Goal: Task Accomplishment & Management: Use online tool/utility

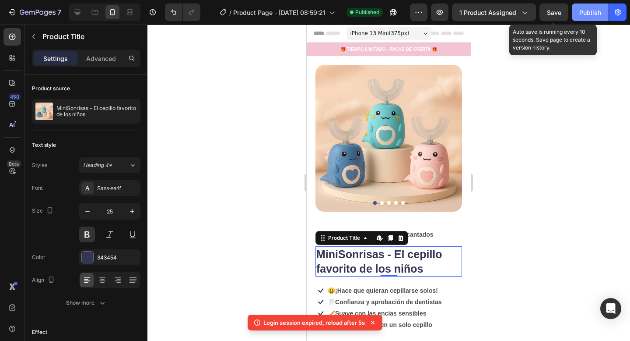
scroll to position [258, 0]
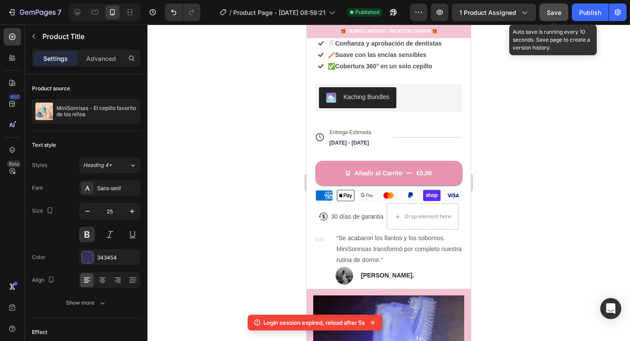
click at [556, 12] on span "Save" at bounding box center [554, 12] width 14 height 7
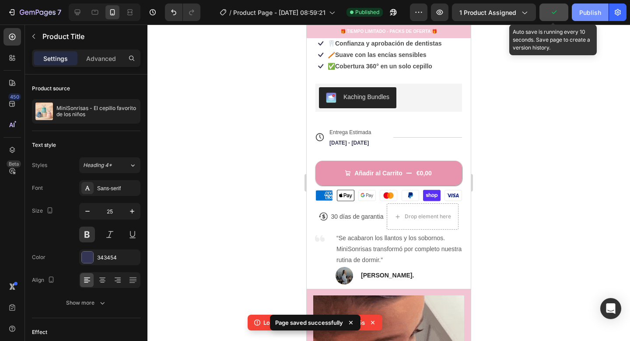
click at [594, 19] on button "Publish" at bounding box center [590, 13] width 37 height 18
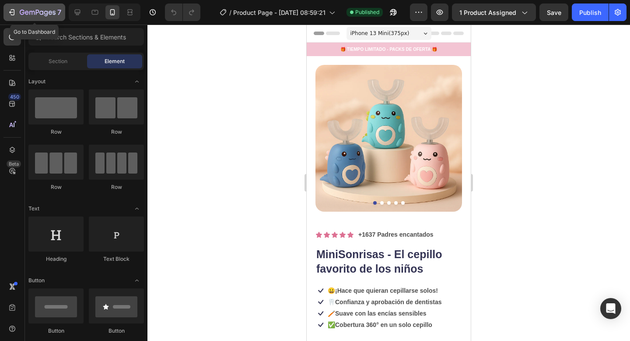
click at [12, 10] on icon "button" at bounding box center [13, 12] width 4 height 6
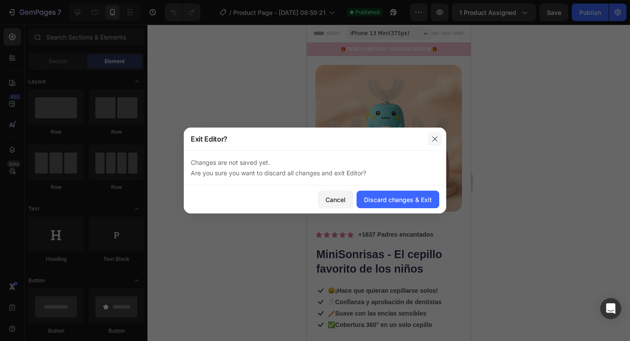
click at [432, 135] on icon "button" at bounding box center [435, 138] width 7 height 7
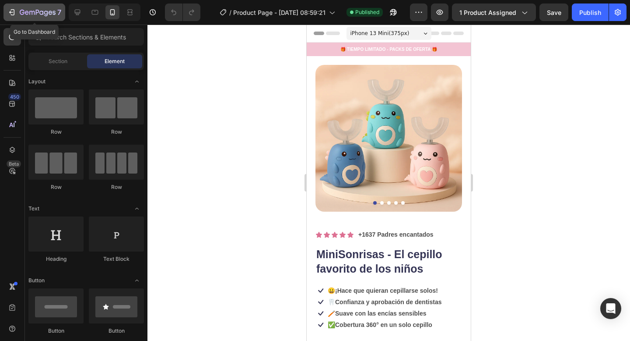
click at [15, 12] on icon "button" at bounding box center [11, 12] width 9 height 9
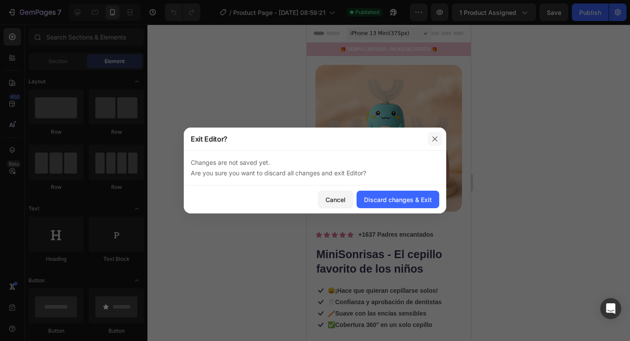
click at [428, 137] on button "button" at bounding box center [435, 139] width 14 height 14
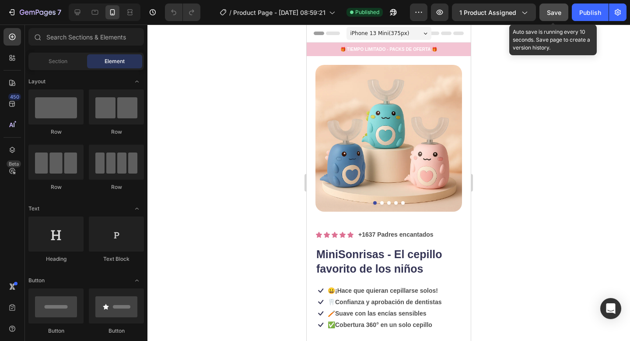
click at [546, 11] on button "Save" at bounding box center [554, 13] width 29 height 18
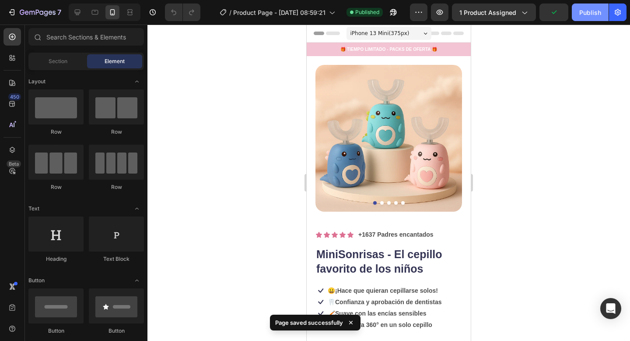
click at [590, 12] on div "Publish" at bounding box center [591, 12] width 22 height 9
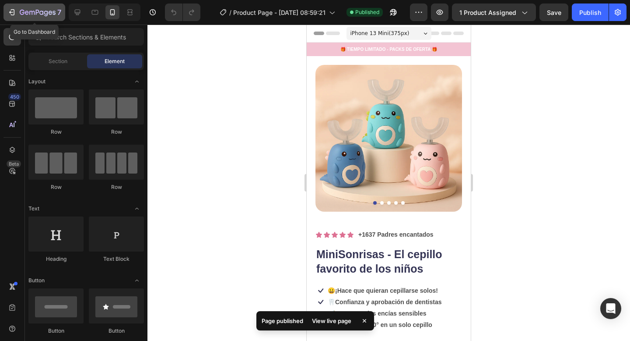
click at [25, 18] on button "7" at bounding box center [35, 13] width 62 height 18
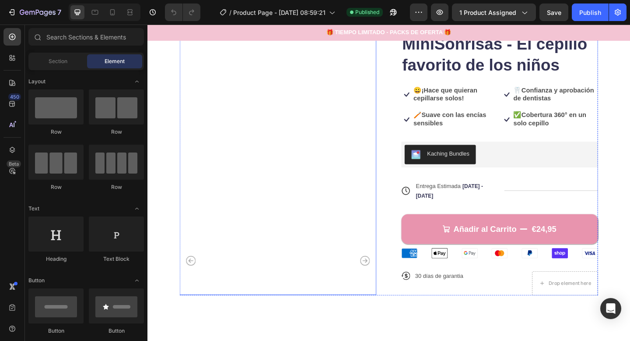
scroll to position [87, 0]
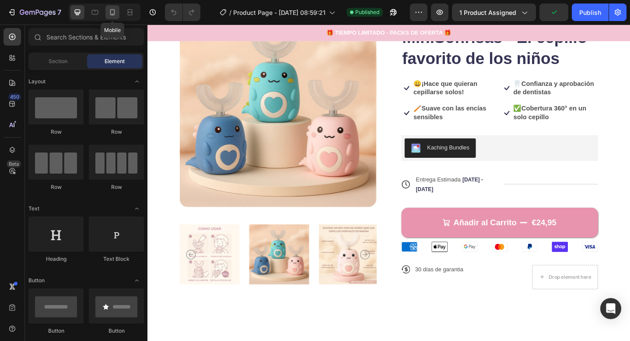
click at [109, 11] on icon at bounding box center [112, 12] width 9 height 9
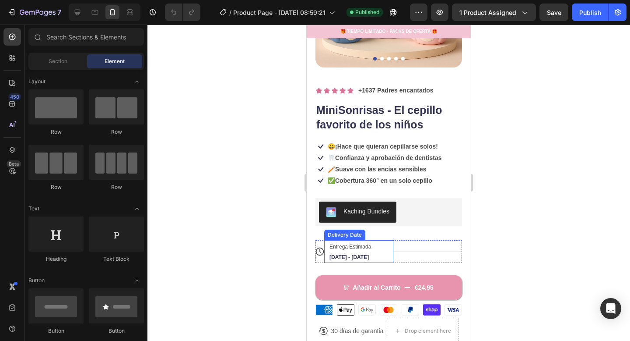
scroll to position [145, 0]
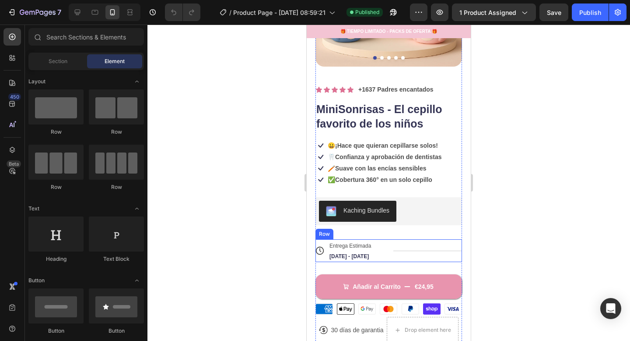
click at [415, 249] on div "Title Line" at bounding box center [428, 250] width 69 height 23
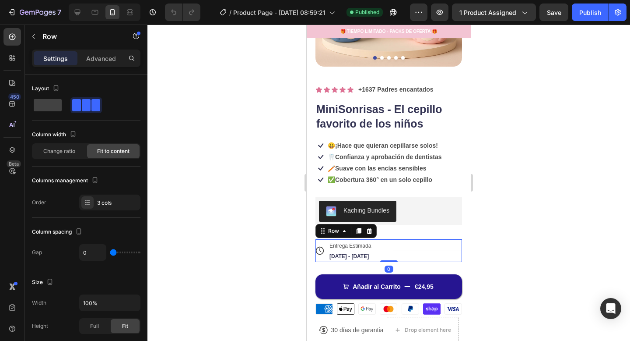
scroll to position [176, 0]
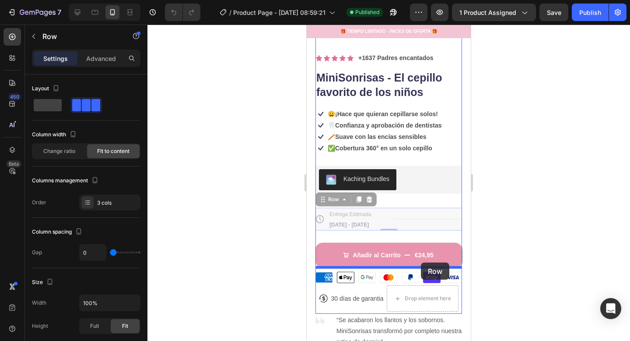
drag, startPoint x: 416, startPoint y: 216, endPoint x: 421, endPoint y: 263, distance: 47.1
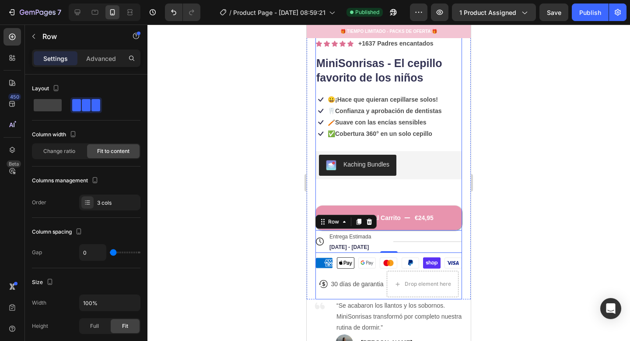
scroll to position [197, 0]
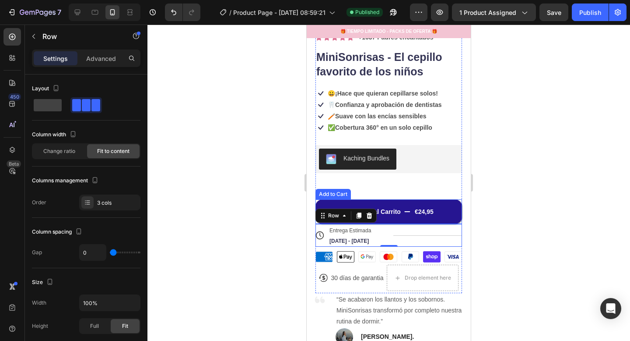
click at [414, 204] on button "Añadir al Carrito €24,95" at bounding box center [389, 211] width 147 height 25
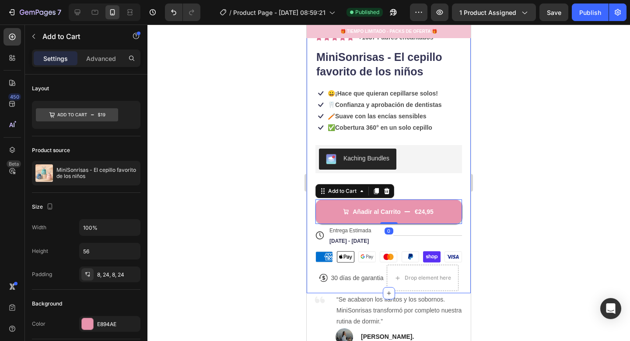
click at [499, 209] on div at bounding box center [389, 183] width 483 height 316
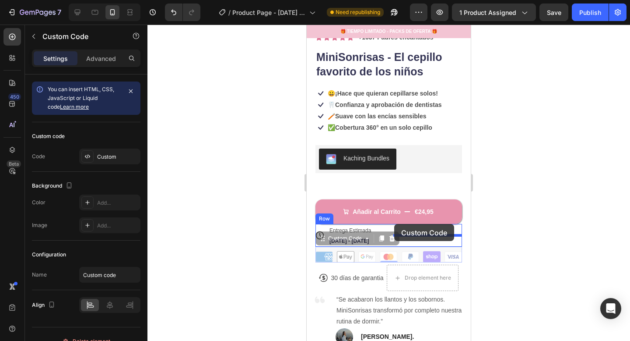
drag, startPoint x: 401, startPoint y: 256, endPoint x: 394, endPoint y: 224, distance: 33.0
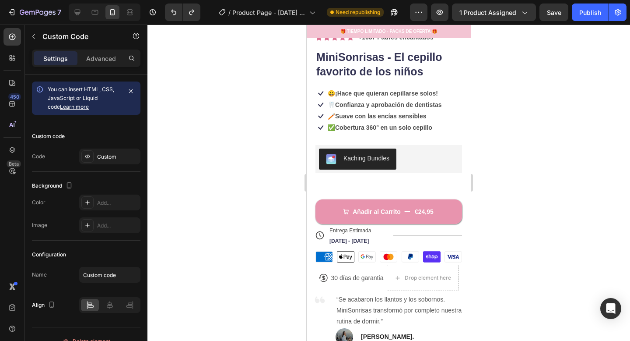
click at [383, 249] on div "American Express Apple Pay Google Pay Mastercard PayPal Shop Pay Visa Custom Co…" at bounding box center [389, 254] width 147 height 16
click at [377, 256] on ul "American Express Apple Pay Google Pay Mastercard PayPal Shop Pay Visa" at bounding box center [389, 256] width 147 height 11
click at [386, 250] on div "American Express Apple Pay Google Pay Mastercard PayPal Shop Pay Visa Custom Co…" at bounding box center [389, 254] width 147 height 16
click at [320, 252] on icon at bounding box center [324, 256] width 17 height 10
click at [342, 270] on div "Icon 30 días de garantia Text Block Row" at bounding box center [352, 277] width 66 height 26
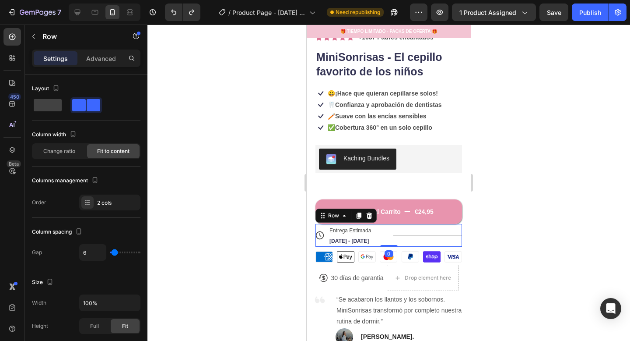
click at [397, 235] on div "Title Line" at bounding box center [428, 235] width 69 height 23
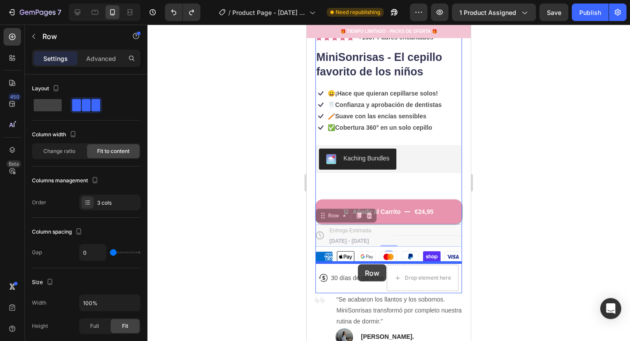
drag, startPoint x: 316, startPoint y: 241, endPoint x: 359, endPoint y: 264, distance: 48.4
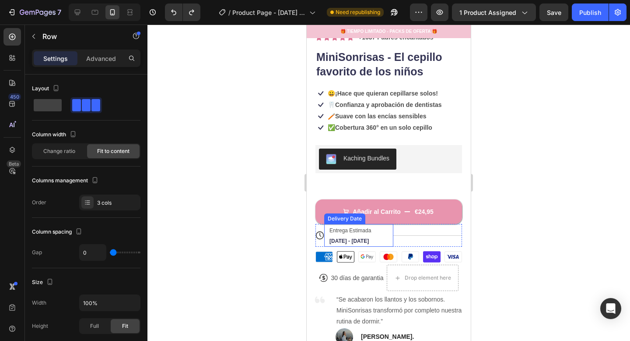
click at [357, 236] on div "Entrega Estimada [DATE] - [DATE]" at bounding box center [355, 235] width 53 height 23
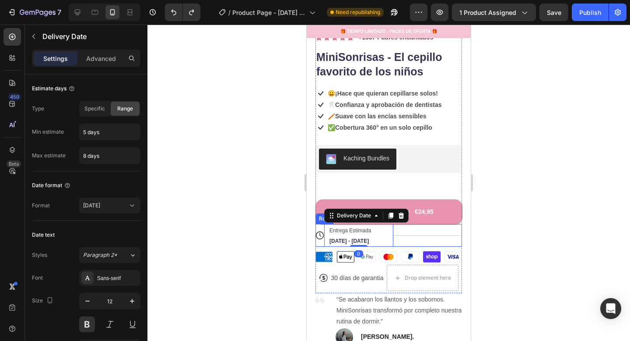
click at [321, 240] on div "Icon" at bounding box center [320, 235] width 9 height 23
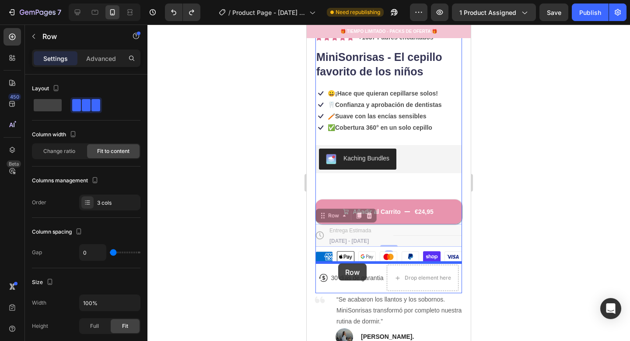
drag, startPoint x: 321, startPoint y: 240, endPoint x: 338, endPoint y: 263, distance: 28.8
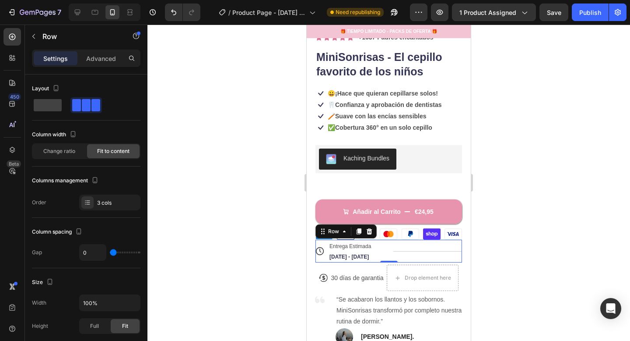
click at [493, 259] on div at bounding box center [389, 183] width 483 height 316
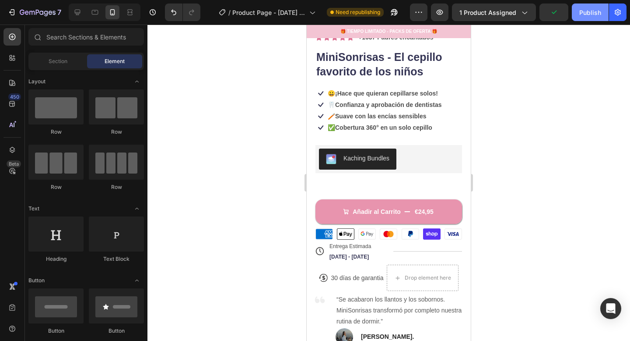
click at [587, 12] on div "Publish" at bounding box center [591, 12] width 22 height 9
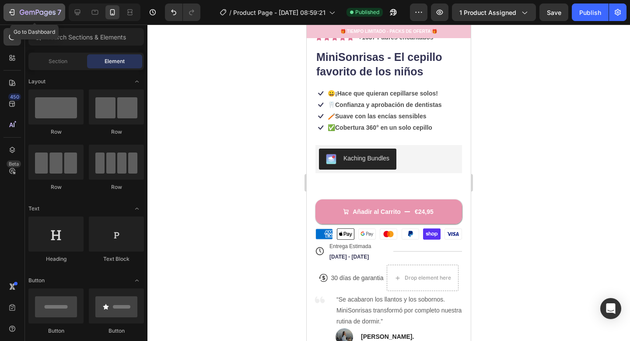
click at [17, 7] on button "7" at bounding box center [35, 13] width 62 height 18
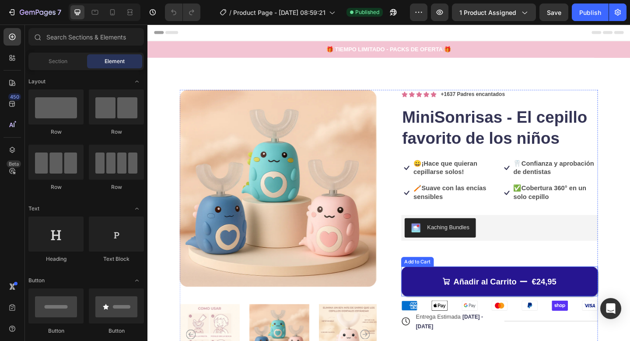
click at [444, 311] on button "Añadir al Carrito €24,95" at bounding box center [531, 304] width 214 height 32
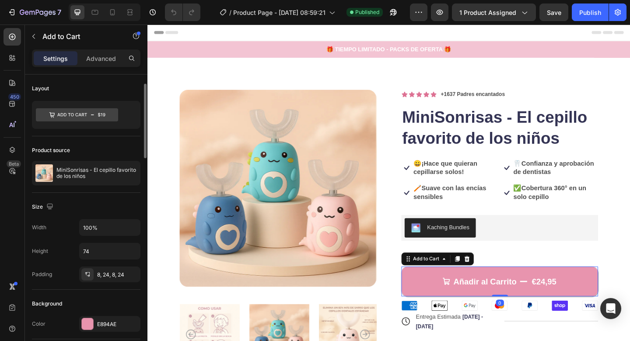
scroll to position [27, 0]
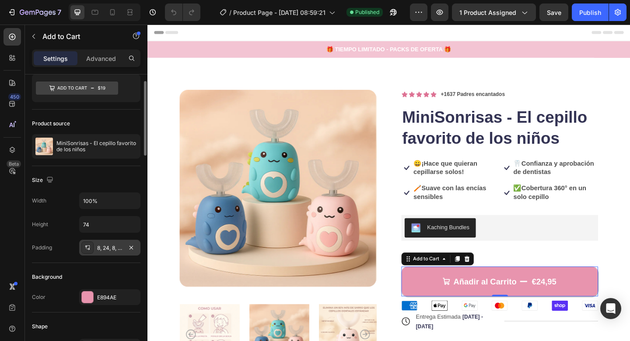
click at [111, 248] on div "8, 24, 8, 24" at bounding box center [109, 248] width 25 height 8
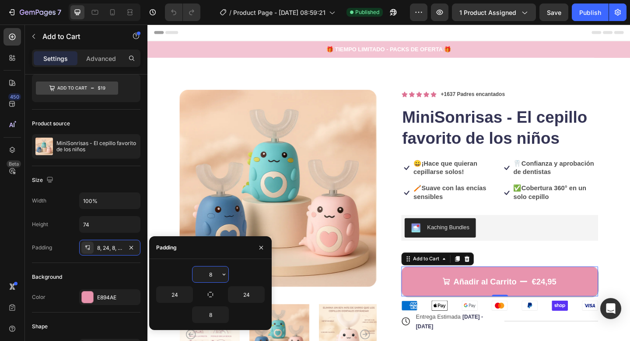
click at [214, 273] on input "8" at bounding box center [211, 274] width 36 height 16
type input "8"
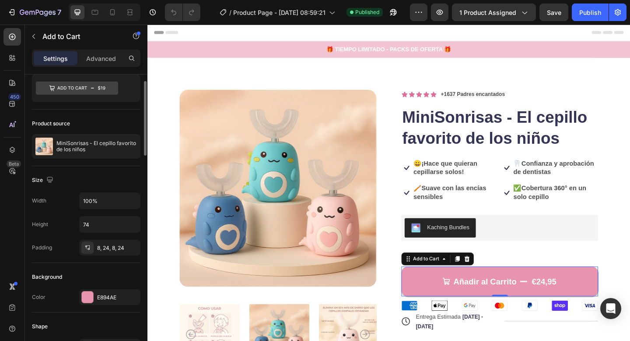
click at [123, 182] on div "Size" at bounding box center [86, 180] width 109 height 14
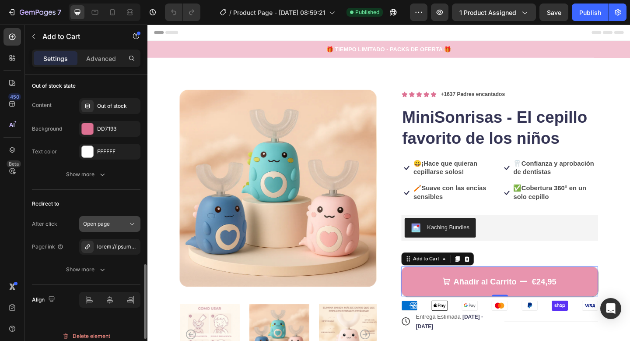
scroll to position [845, 0]
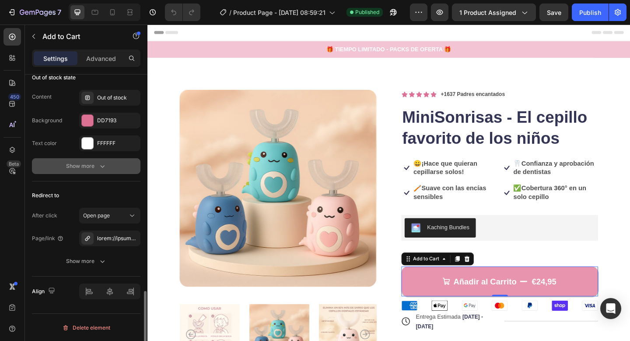
click at [96, 168] on div "Show more" at bounding box center [86, 166] width 41 height 9
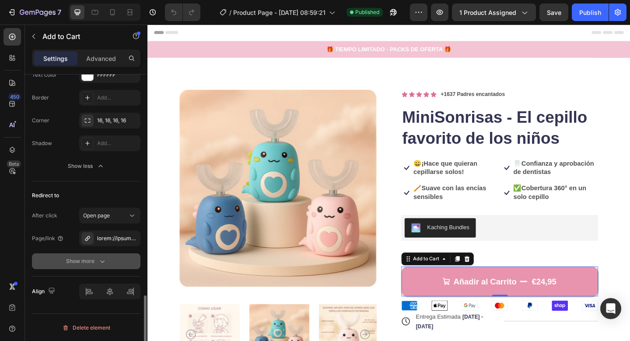
click at [99, 257] on icon "button" at bounding box center [102, 260] width 9 height 9
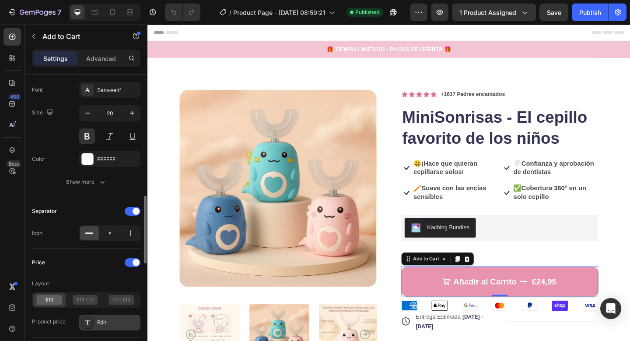
scroll to position [537, 0]
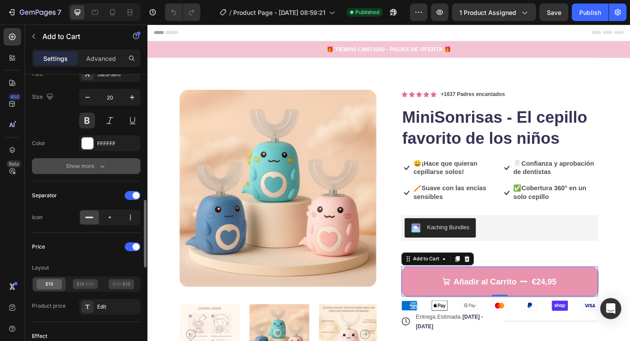
click at [99, 173] on button "Show more" at bounding box center [86, 166] width 109 height 16
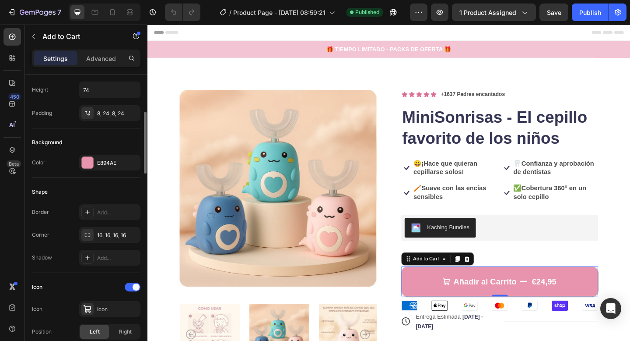
scroll to position [164, 0]
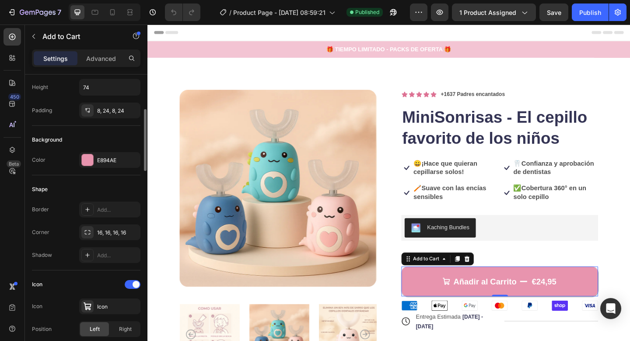
click at [72, 164] on div "Color E894AE" at bounding box center [86, 160] width 109 height 16
click at [99, 57] on p "Advanced" at bounding box center [101, 58] width 30 height 9
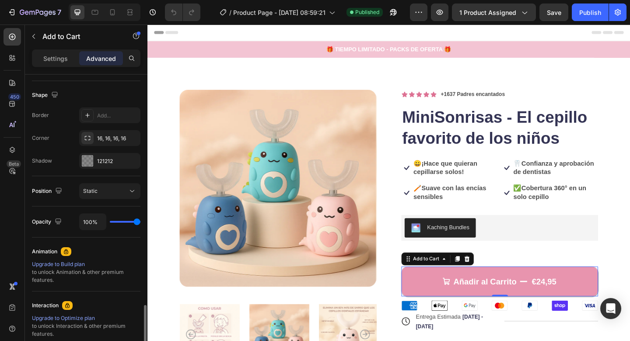
scroll to position [225, 0]
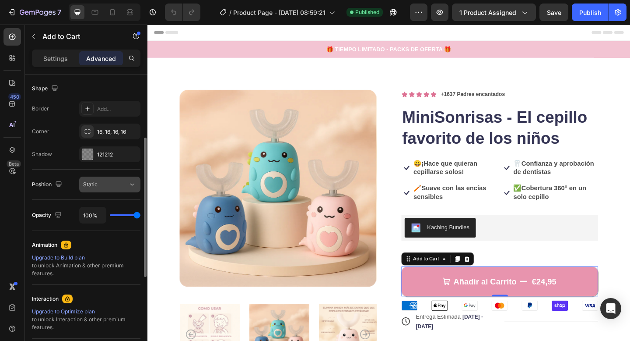
click at [99, 192] on button "Static" at bounding box center [109, 184] width 61 height 16
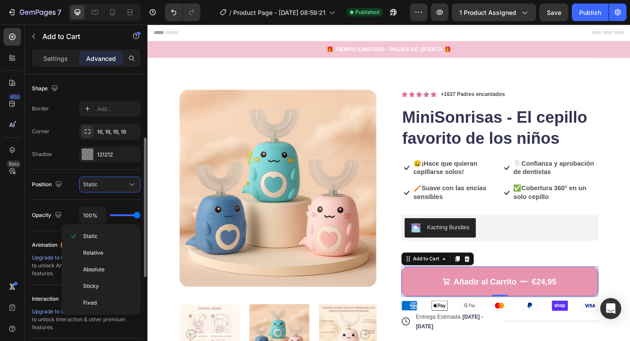
click at [63, 200] on div "Position Static" at bounding box center [86, 184] width 109 height 30
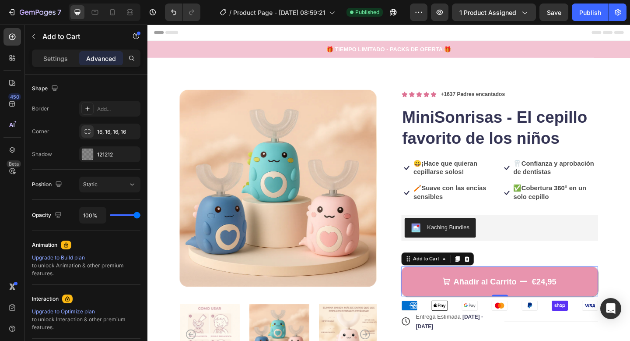
scroll to position [0, 0]
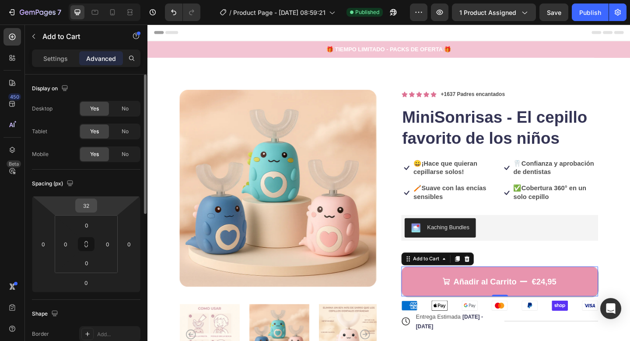
click at [95, 206] on input "32" at bounding box center [86, 205] width 18 height 13
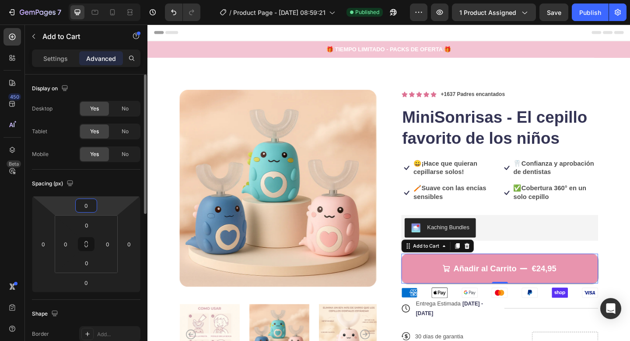
click at [112, 184] on div "Spacing (px)" at bounding box center [86, 183] width 109 height 14
click at [86, 208] on input "0" at bounding box center [86, 205] width 18 height 13
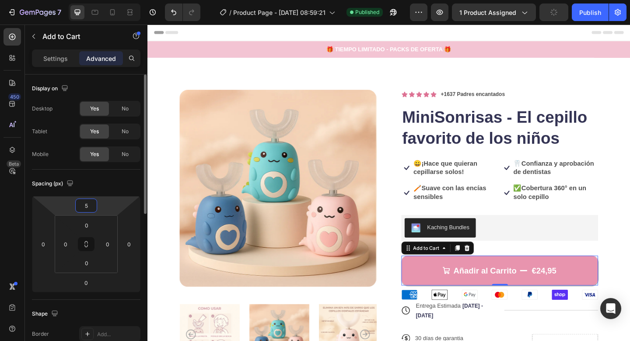
type input "5"
click at [112, 183] on div "Spacing (px)" at bounding box center [86, 183] width 109 height 14
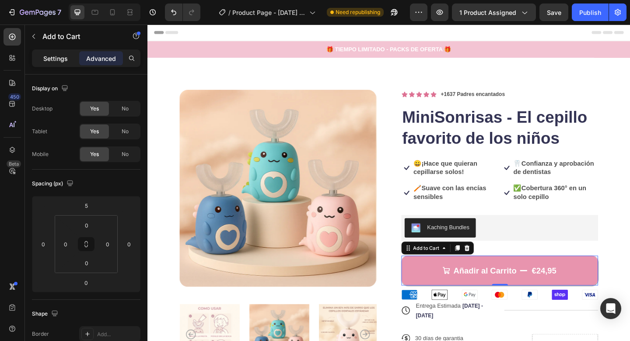
click at [60, 56] on p "Settings" at bounding box center [55, 58] width 25 height 9
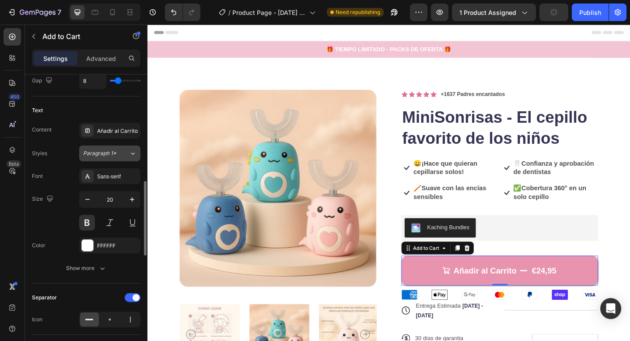
scroll to position [436, 0]
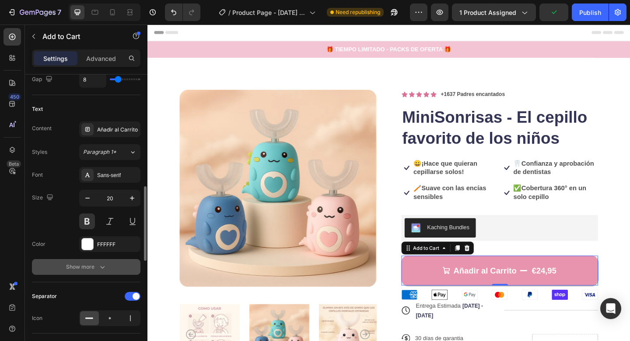
click at [94, 271] on button "Show more" at bounding box center [86, 267] width 109 height 16
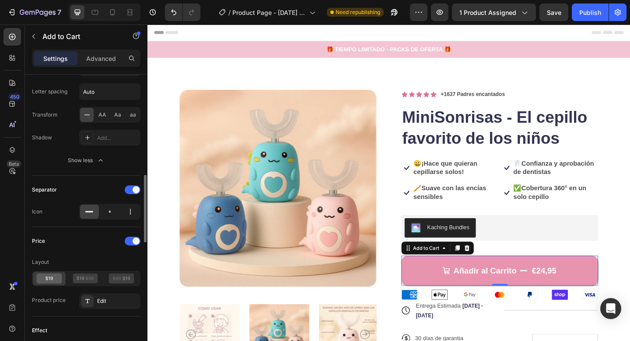
scroll to position [675, 0]
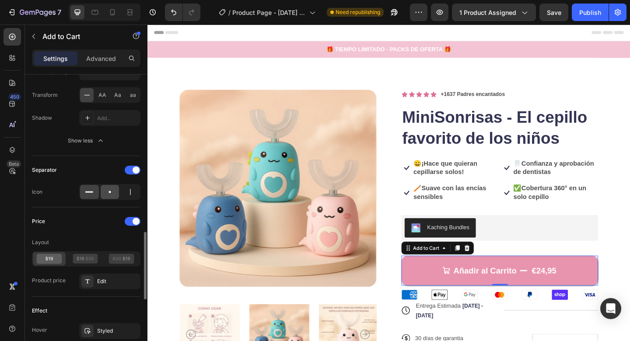
click at [112, 196] on icon at bounding box center [109, 191] width 9 height 9
click at [92, 194] on icon at bounding box center [89, 191] width 9 height 9
click at [134, 197] on div at bounding box center [130, 192] width 19 height 14
click at [117, 196] on div at bounding box center [110, 192] width 19 height 14
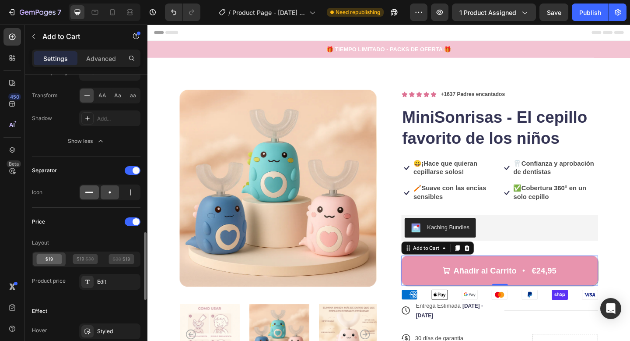
click at [96, 194] on div at bounding box center [89, 192] width 19 height 14
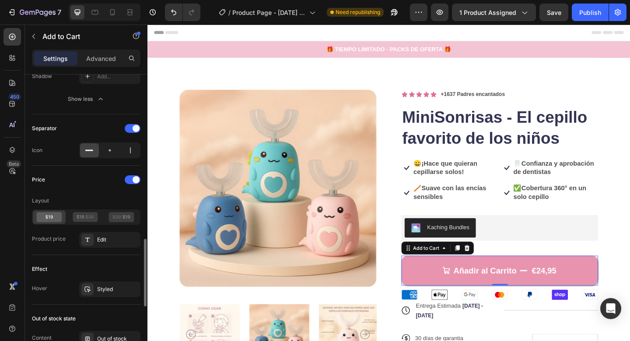
scroll to position [720, 0]
click at [137, 179] on span at bounding box center [136, 178] width 7 height 7
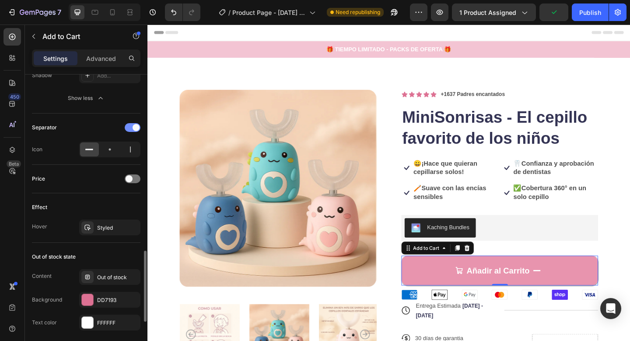
click at [132, 129] on div at bounding box center [133, 127] width 16 height 9
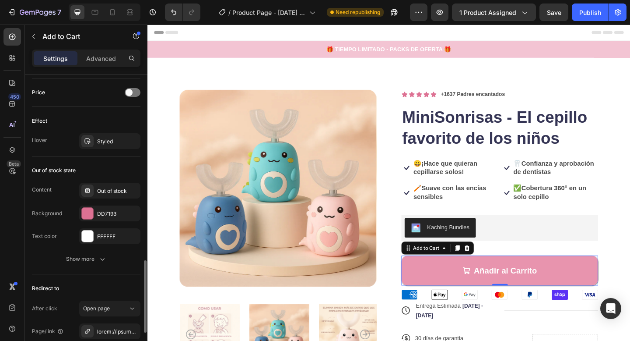
scroll to position [789, 0]
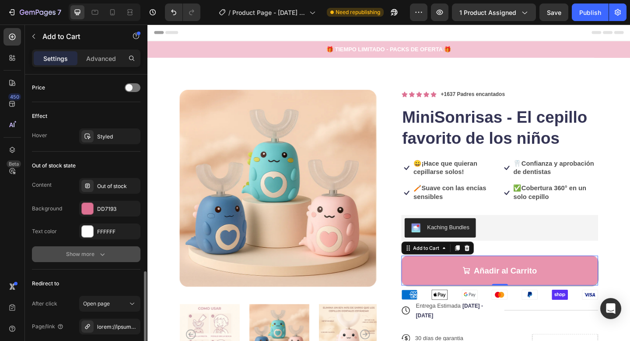
click at [95, 250] on div "Show more" at bounding box center [86, 253] width 41 height 9
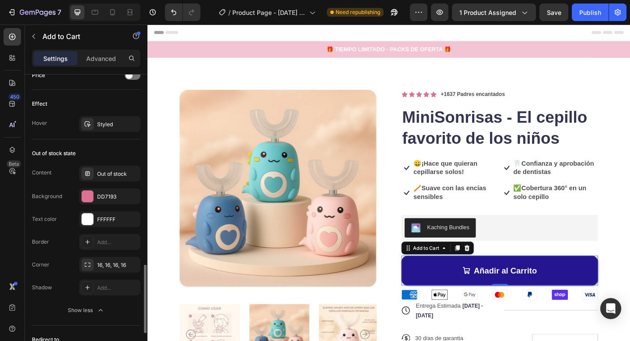
scroll to position [802, 0]
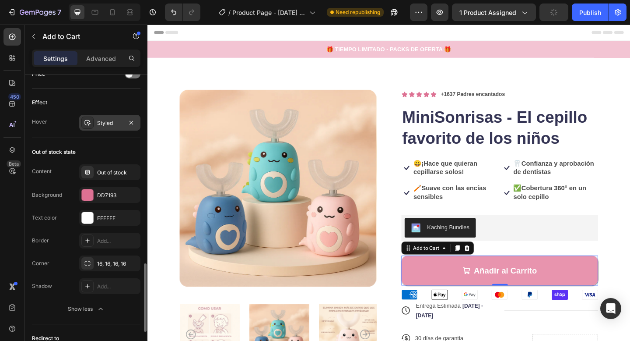
click at [106, 123] on div "Styled" at bounding box center [109, 123] width 25 height 8
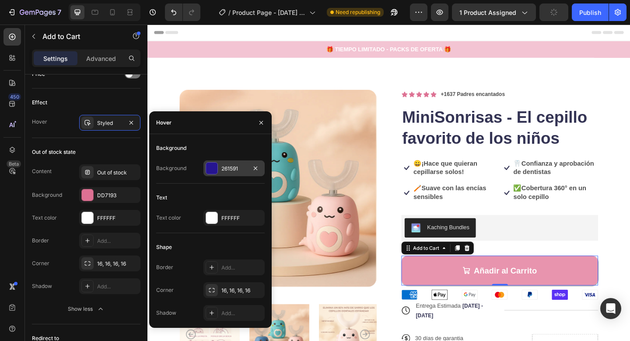
click at [235, 164] on div "261591" at bounding box center [234, 168] width 61 height 16
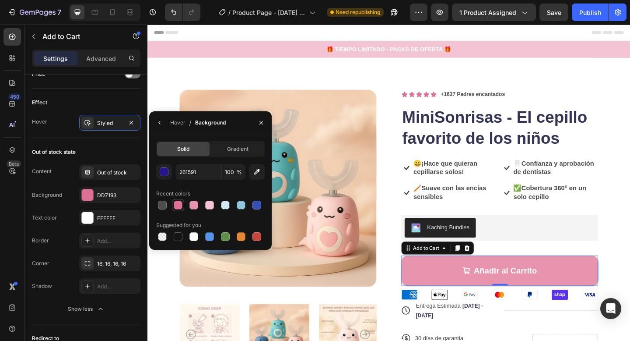
click at [182, 205] on div at bounding box center [178, 204] width 9 height 9
click at [165, 173] on div "button" at bounding box center [164, 172] width 9 height 9
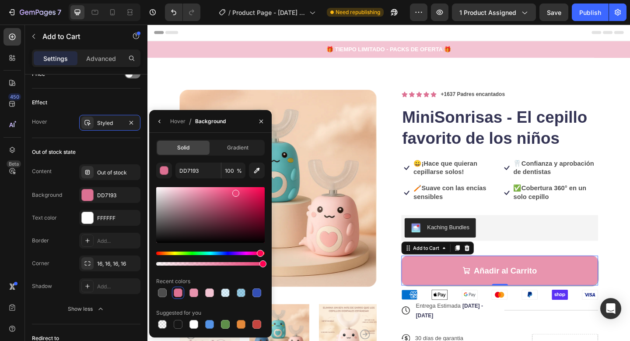
drag, startPoint x: 213, startPoint y: 195, endPoint x: 235, endPoint y: 191, distance: 21.7
click at [235, 191] on div at bounding box center [235, 193] width 7 height 7
type input "EA4177"
click at [257, 122] on button "button" at bounding box center [261, 121] width 14 height 14
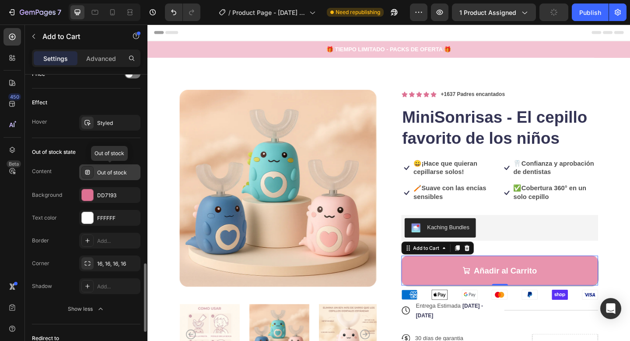
click at [110, 175] on div "Out of stock" at bounding box center [117, 173] width 41 height 8
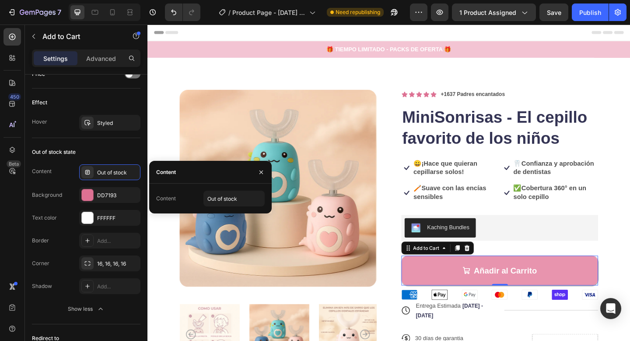
click at [269, 172] on div at bounding box center [261, 172] width 21 height 22
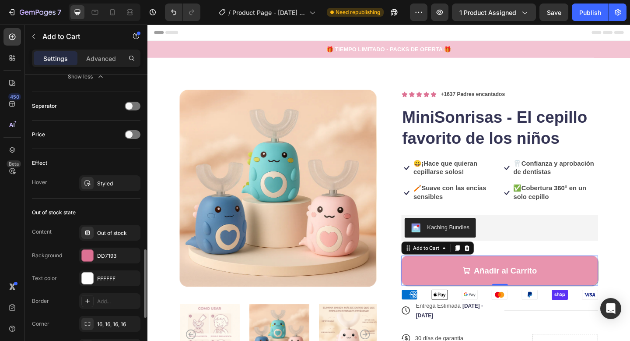
click at [82, 174] on div "Effect Hover Styled" at bounding box center [86, 173] width 109 height 49
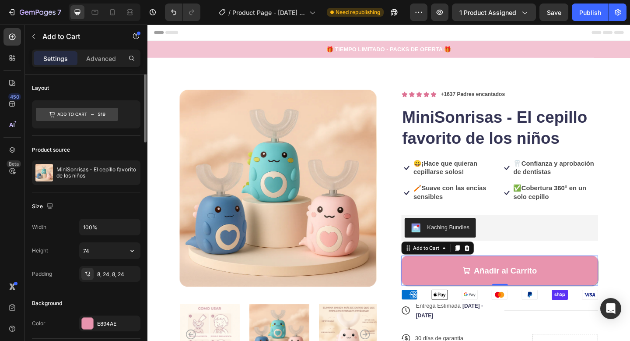
scroll to position [0, 0]
click at [97, 252] on input "74" at bounding box center [110, 251] width 60 height 16
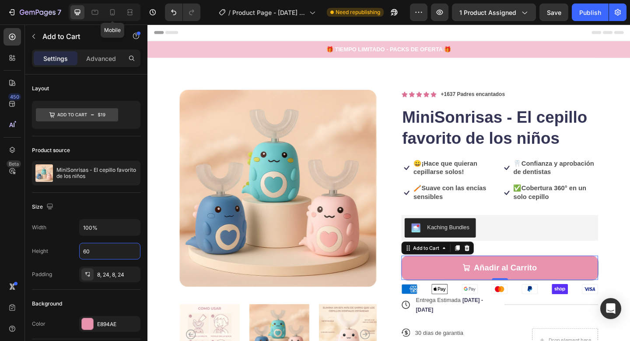
click at [113, 14] on icon at bounding box center [112, 12] width 9 height 9
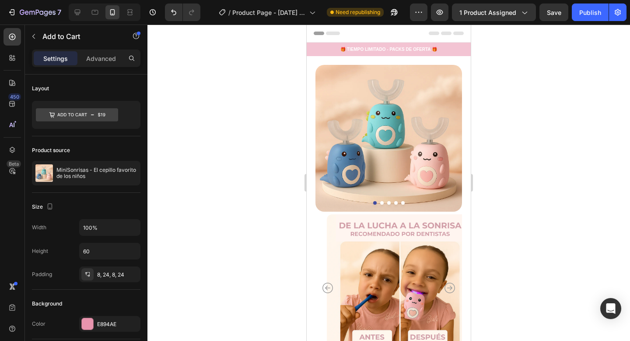
type input "56"
type input "14"
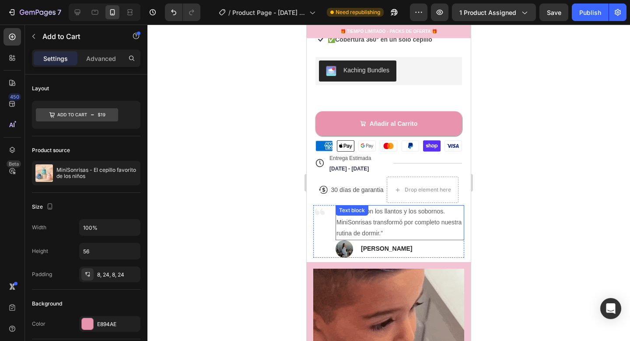
scroll to position [280, 0]
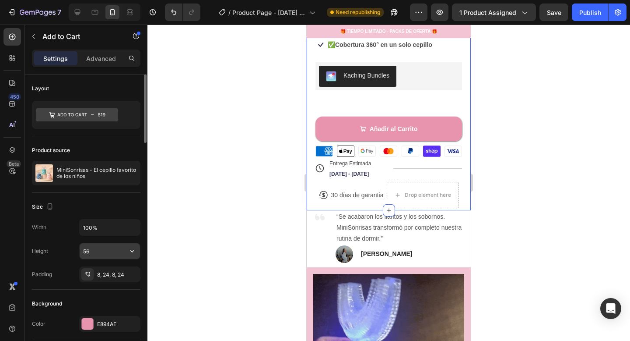
click at [105, 253] on input "56" at bounding box center [110, 251] width 60 height 16
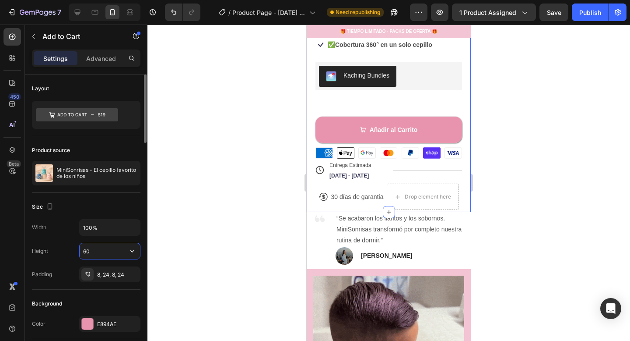
type input "6"
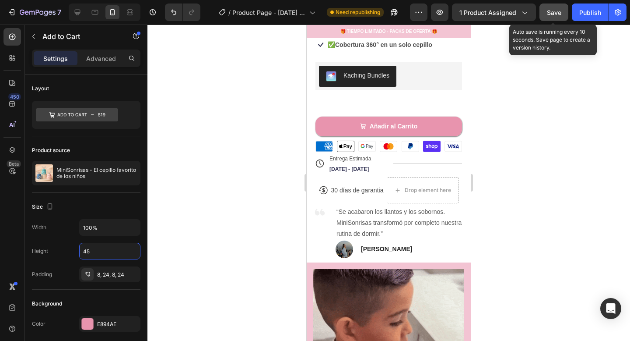
type input "45"
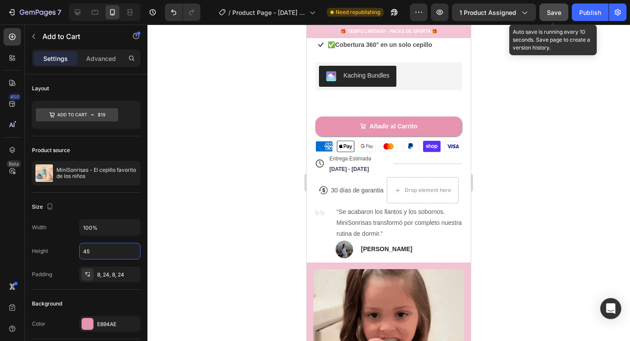
click at [561, 14] on span "Save" at bounding box center [554, 12] width 14 height 7
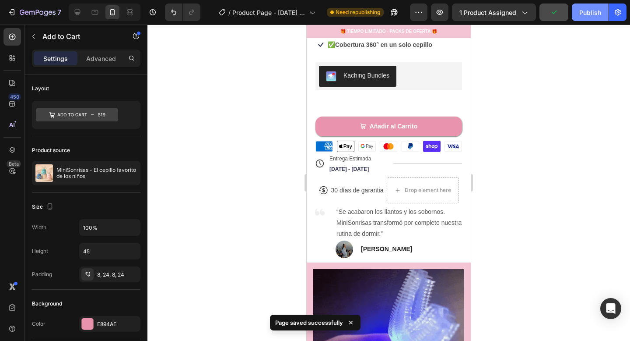
click at [588, 13] on div "Publish" at bounding box center [591, 12] width 22 height 9
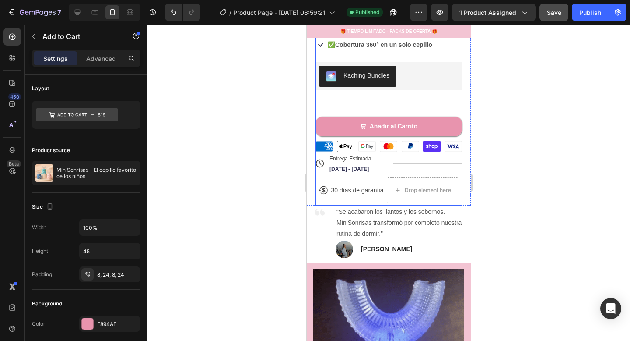
click at [432, 115] on div "Añadir al Carrito Add to Cart" at bounding box center [389, 120] width 147 height 32
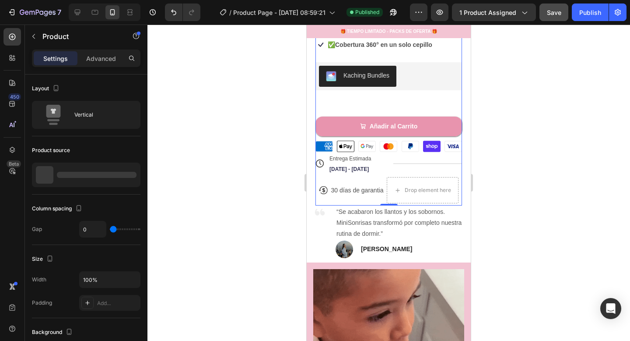
click at [430, 111] on div "Añadir al Carrito Add to Cart" at bounding box center [389, 120] width 147 height 32
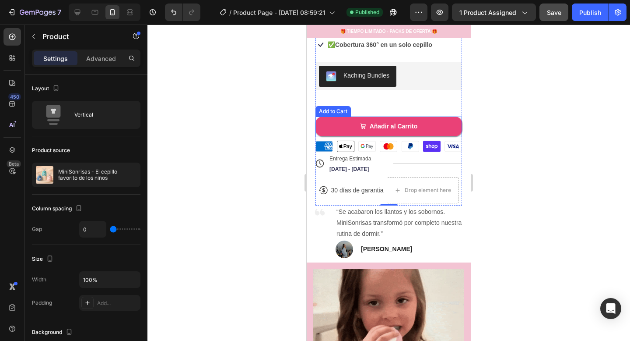
click at [355, 123] on button "Añadir al Carrito" at bounding box center [389, 126] width 147 height 20
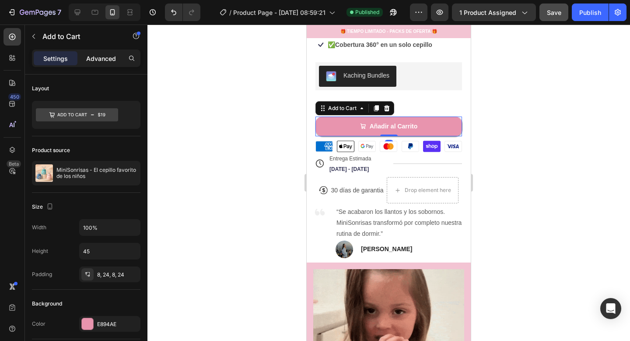
click at [91, 63] on div "Advanced" at bounding box center [101, 58] width 44 height 14
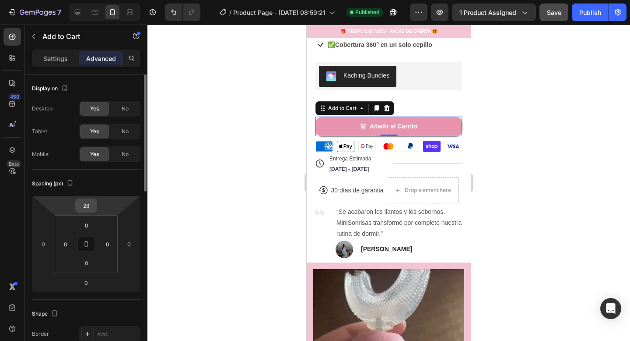
click at [84, 208] on input "28" at bounding box center [86, 205] width 18 height 13
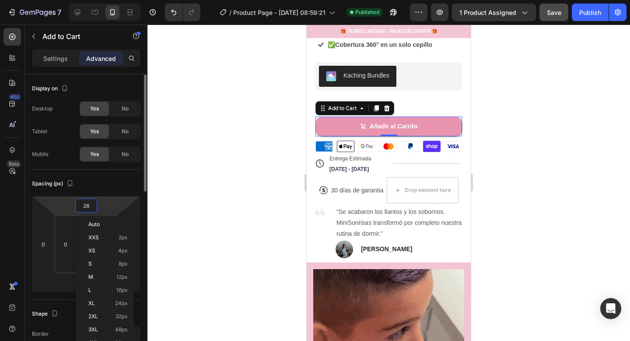
type input "5"
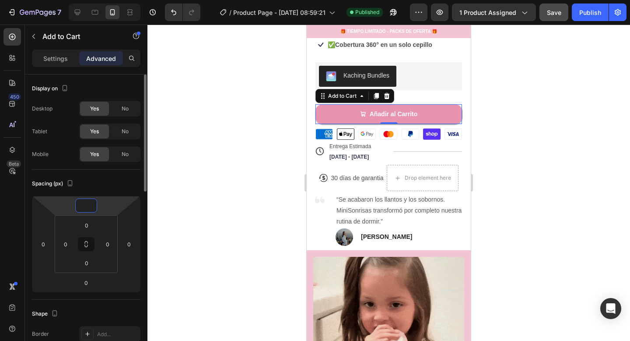
type input "0"
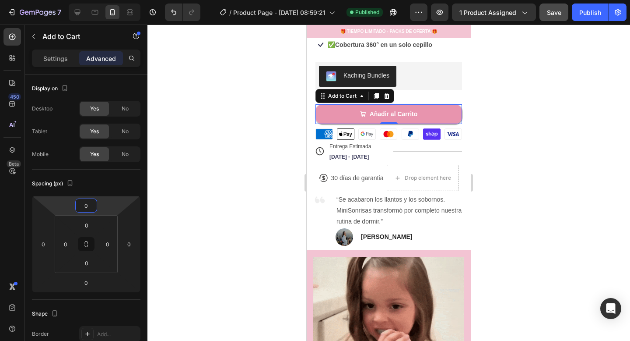
click at [241, 190] on div at bounding box center [389, 183] width 483 height 316
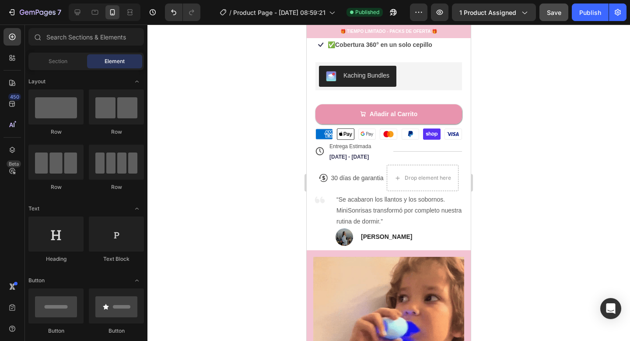
click at [571, 15] on div "Preview 1 product assigned Save Publish" at bounding box center [518, 13] width 217 height 18
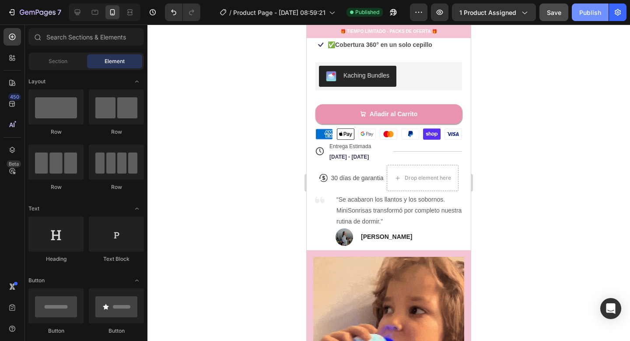
click at [582, 13] on div "Publish" at bounding box center [591, 12] width 22 height 9
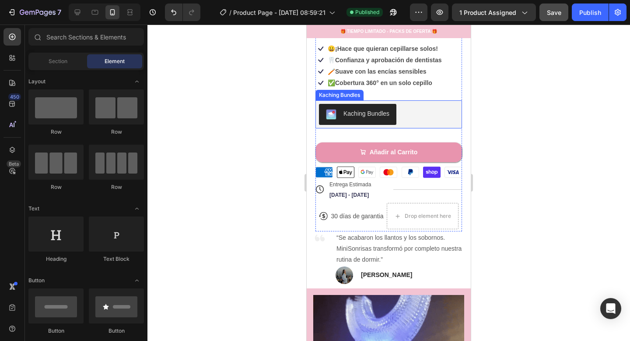
scroll to position [241, 0]
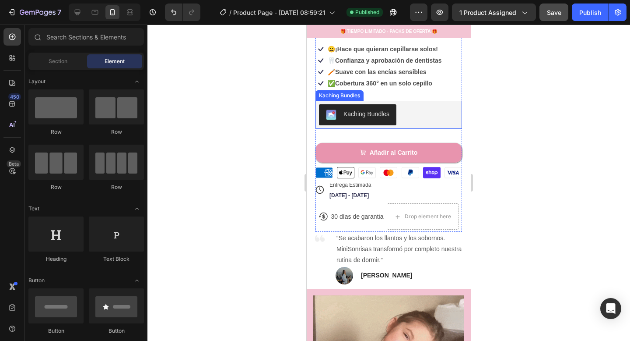
click at [441, 107] on div "Kaching Bundles" at bounding box center [389, 114] width 140 height 21
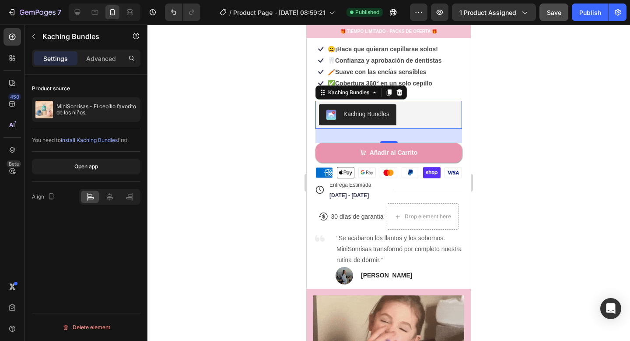
click at [379, 134] on div "32" at bounding box center [389, 136] width 147 height 14
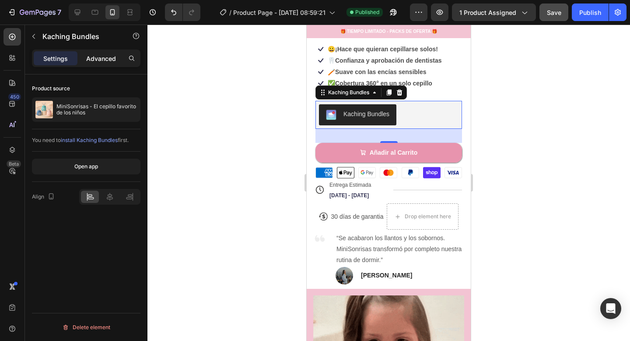
click at [115, 58] on p "Advanced" at bounding box center [101, 58] width 30 height 9
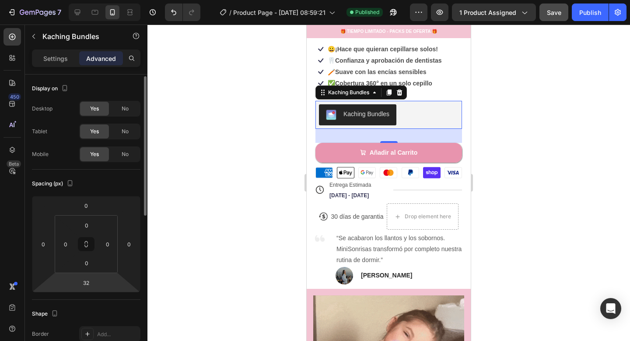
scroll to position [1, 0]
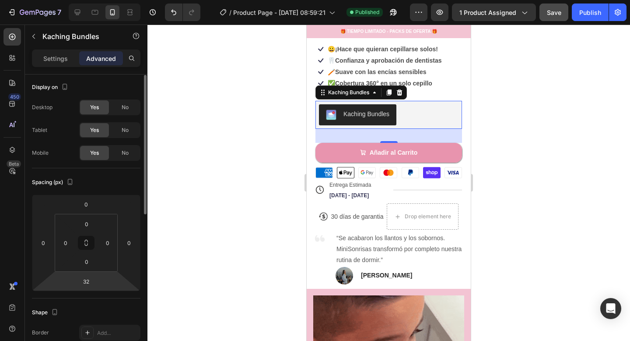
click at [98, 0] on html "7 / Product Page - [DATE] 08:59:21 Published Preview 1 product assigned Save Pu…" at bounding box center [315, 0] width 630 height 0
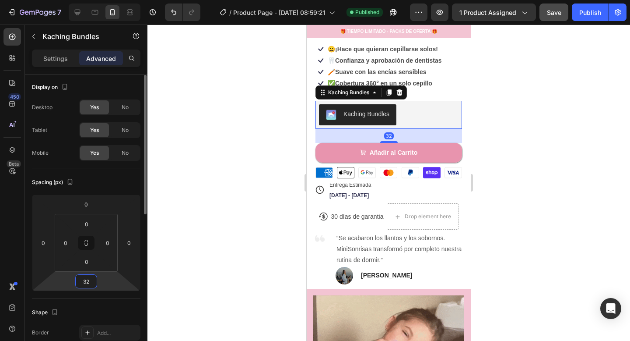
type input "1"
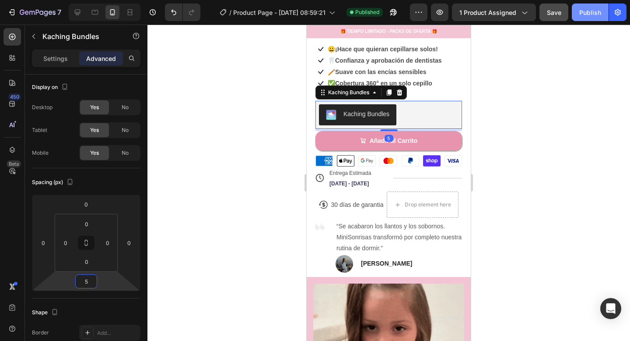
type input "5"
click at [590, 18] on button "Publish" at bounding box center [590, 13] width 37 height 18
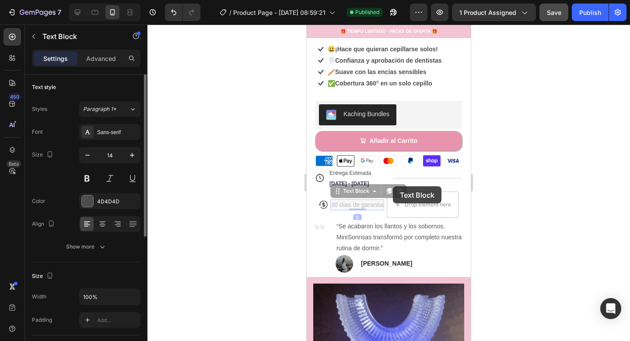
scroll to position [0, 0]
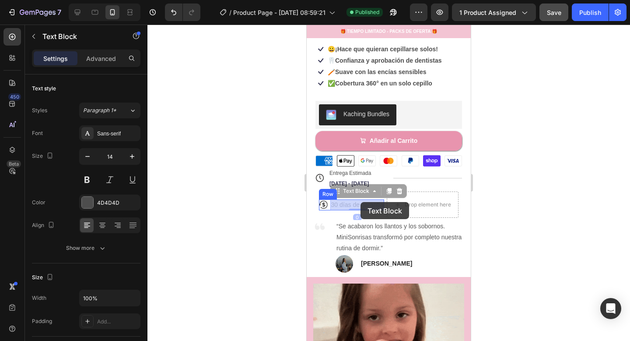
drag, startPoint x: 354, startPoint y: 202, endPoint x: 346, endPoint y: 205, distance: 8.3
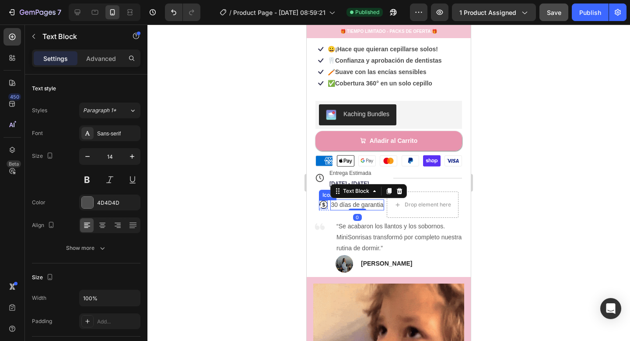
click at [327, 206] on icon at bounding box center [323, 204] width 9 height 8
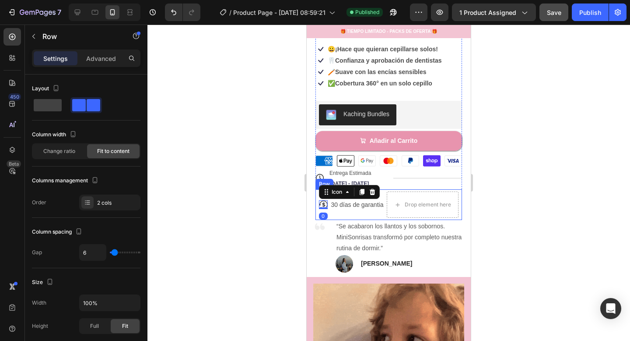
click at [333, 213] on div "Icon 0 30 [PERSON_NAME] de garantia Text Block Row" at bounding box center [352, 204] width 66 height 26
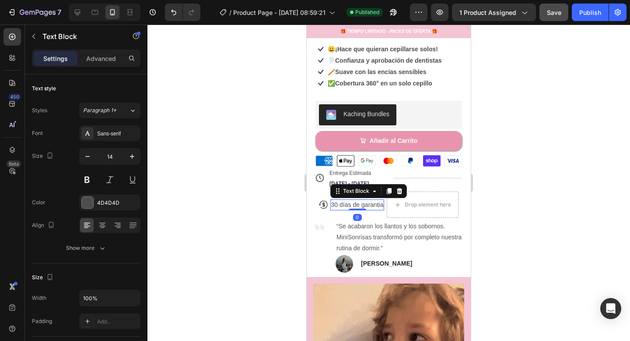
click at [345, 208] on p "30 días de garantia" at bounding box center [357, 204] width 53 height 9
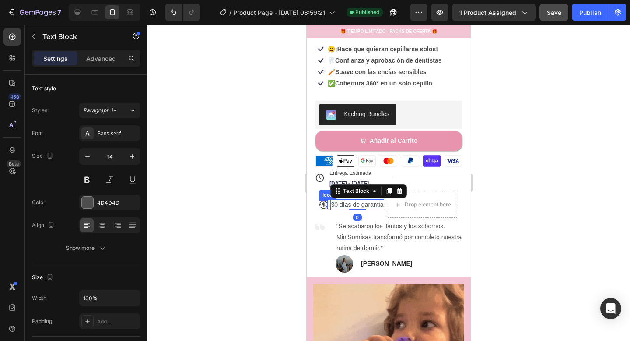
click at [321, 201] on icon at bounding box center [323, 204] width 9 height 8
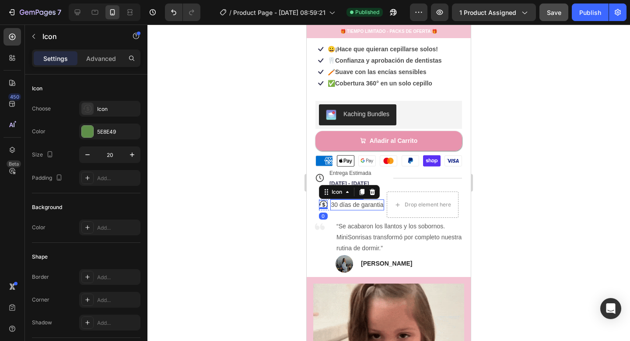
click at [346, 204] on p "30 días de garantia" at bounding box center [357, 204] width 53 height 9
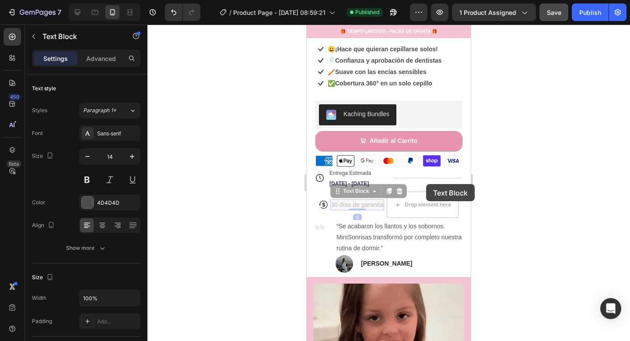
scroll to position [235, 0]
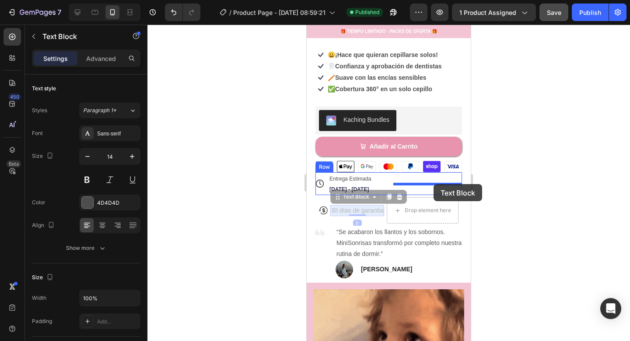
drag, startPoint x: 349, startPoint y: 206, endPoint x: 376, endPoint y: 212, distance: 28.3
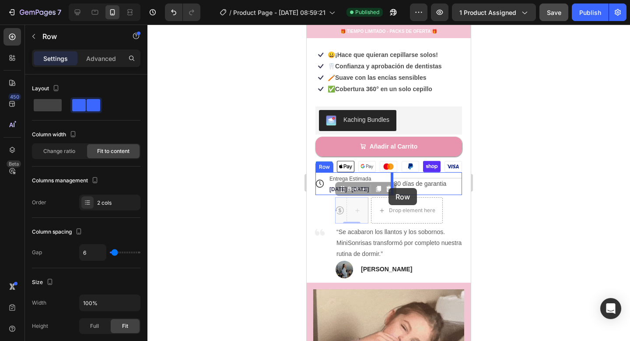
drag, startPoint x: 338, startPoint y: 214, endPoint x: 389, endPoint y: 188, distance: 57.0
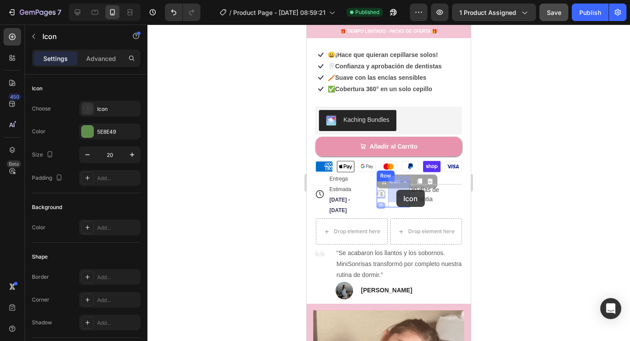
drag, startPoint x: 380, startPoint y: 190, endPoint x: 397, endPoint y: 190, distance: 16.2
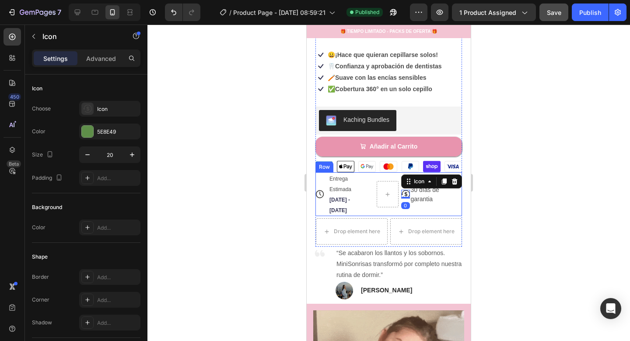
drag, startPoint x: 488, startPoint y: 202, endPoint x: 484, endPoint y: 202, distance: 4.4
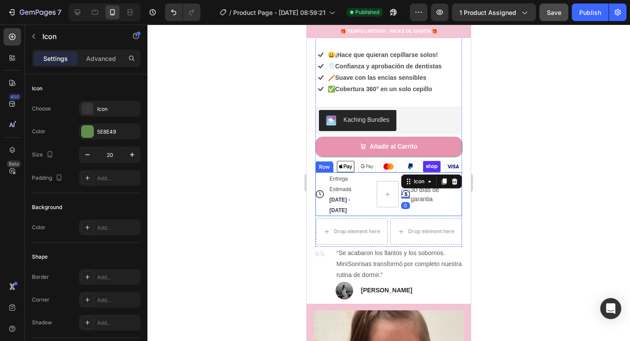
click at [488, 202] on div at bounding box center [389, 183] width 483 height 316
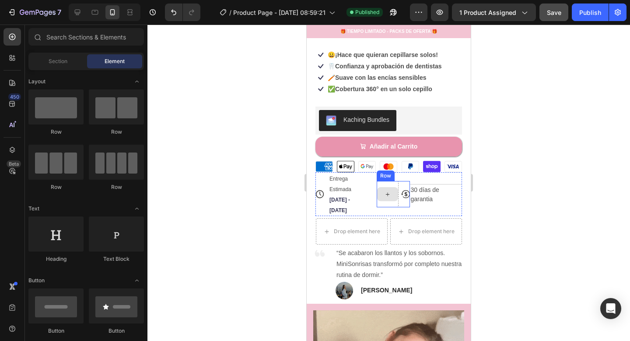
click at [392, 194] on div at bounding box center [387, 194] width 21 height 14
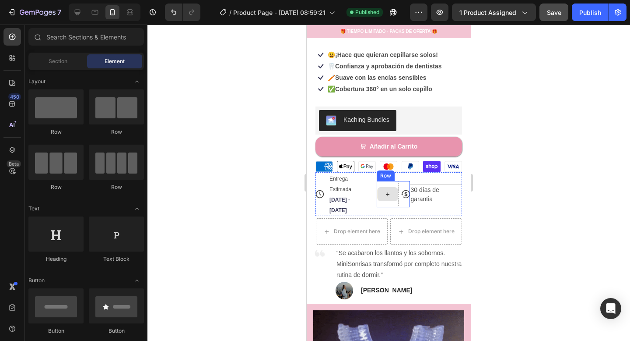
click at [397, 181] on div at bounding box center [388, 194] width 22 height 26
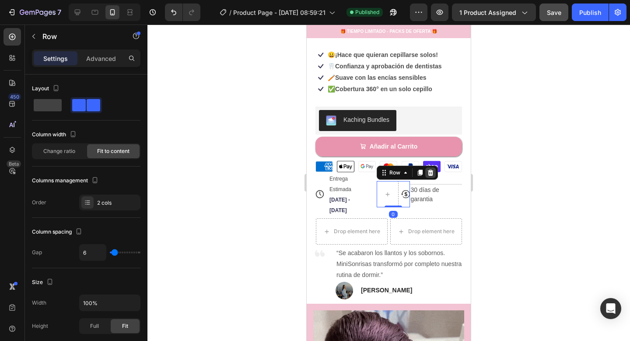
click at [429, 170] on icon at bounding box center [430, 172] width 7 height 7
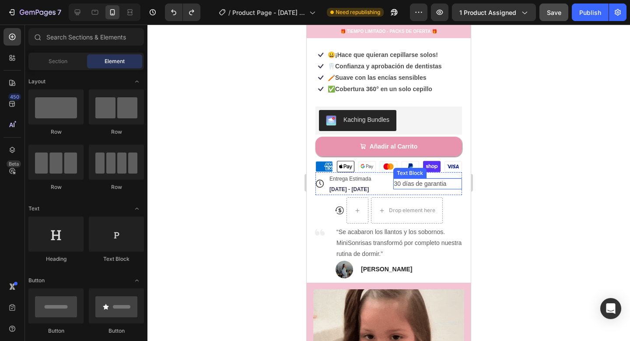
click at [434, 181] on p "30 días de garantia" at bounding box center [427, 183] width 67 height 9
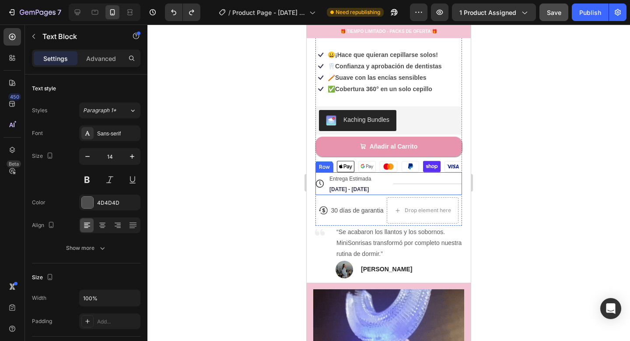
click at [428, 183] on div "Title Line" at bounding box center [428, 183] width 69 height 0
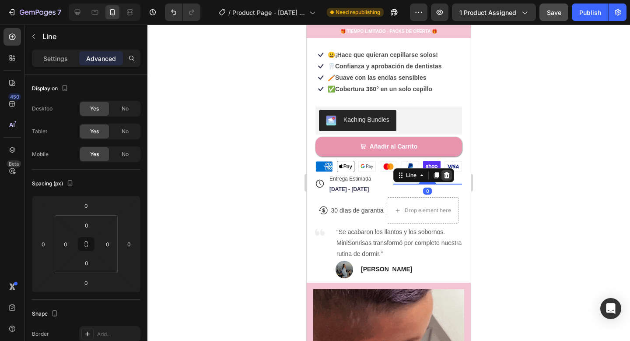
click at [447, 176] on icon at bounding box center [446, 175] width 7 height 7
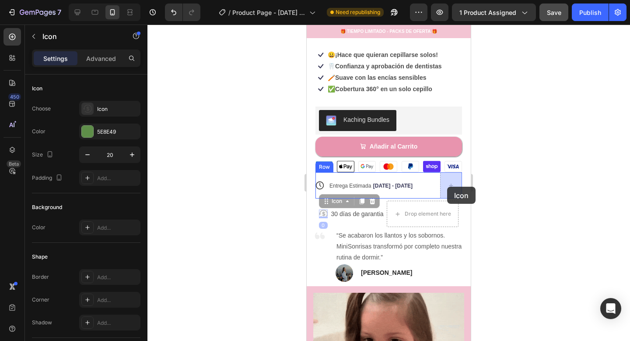
drag, startPoint x: 327, startPoint y: 214, endPoint x: 447, endPoint y: 186, distance: 124.1
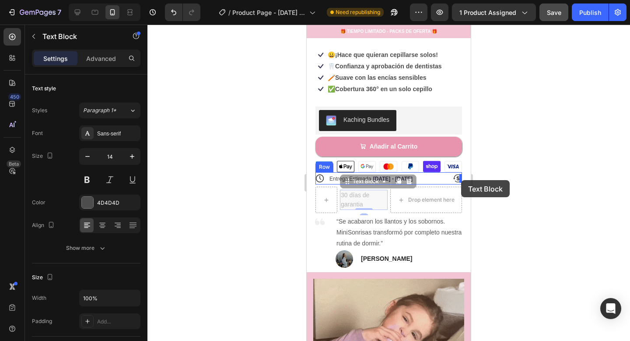
drag, startPoint x: 349, startPoint y: 204, endPoint x: 461, endPoint y: 180, distance: 114.5
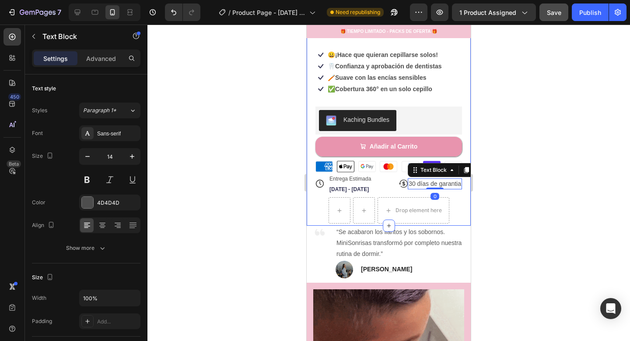
click at [519, 222] on div at bounding box center [389, 183] width 483 height 316
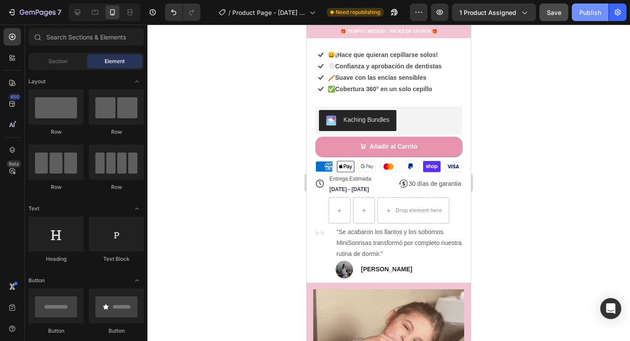
click at [593, 10] on div "Publish" at bounding box center [591, 12] width 22 height 9
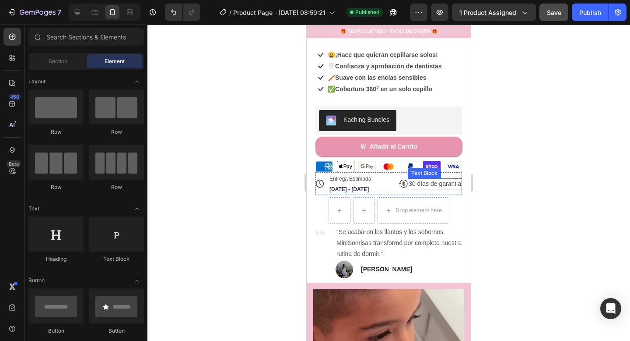
click at [411, 183] on p "30 días de garantia" at bounding box center [435, 183] width 53 height 9
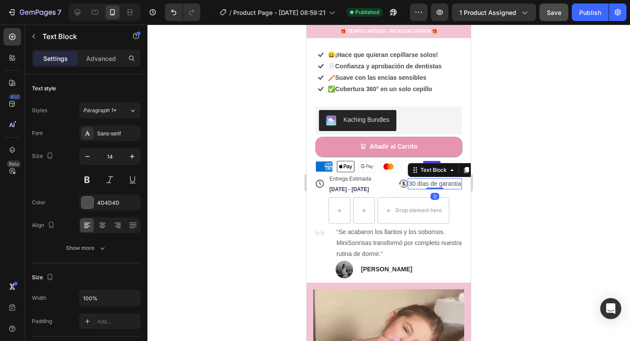
click at [409, 183] on p "30 días de garantia" at bounding box center [435, 183] width 53 height 9
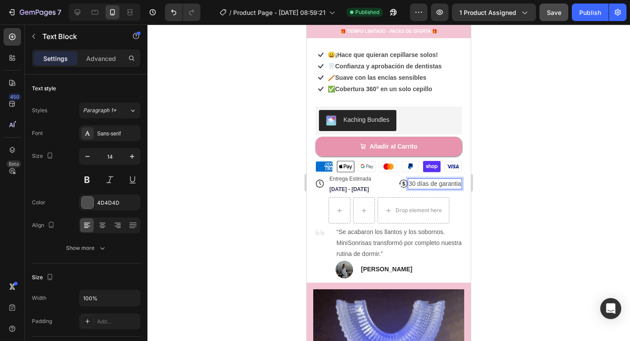
click at [448, 183] on p "30 días de garantia" at bounding box center [435, 183] width 53 height 9
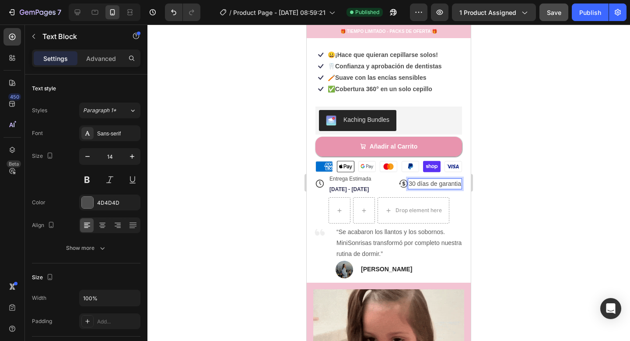
click at [456, 184] on p "30 días de garantia" at bounding box center [435, 183] width 53 height 9
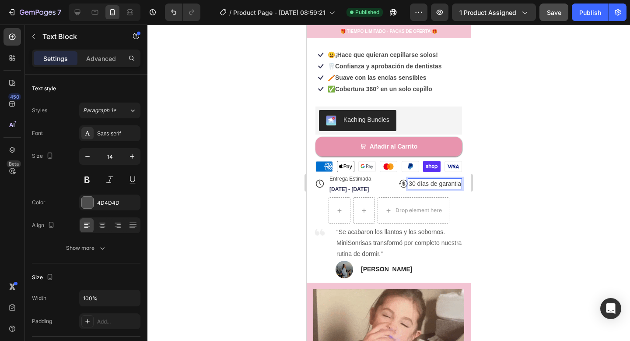
click at [458, 184] on p "30 días de garantia" at bounding box center [435, 183] width 53 height 9
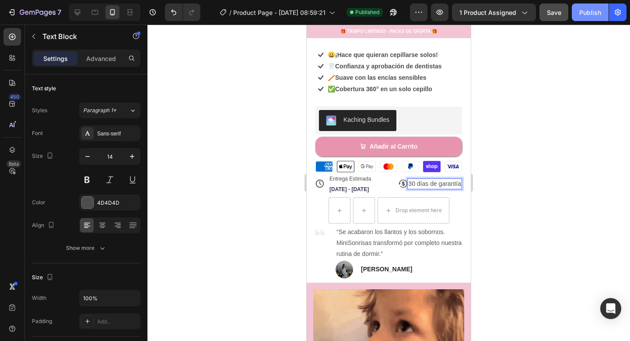
click at [583, 17] on button "Publish" at bounding box center [590, 13] width 37 height 18
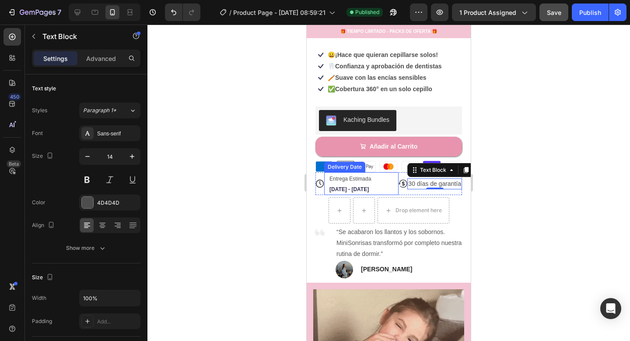
click at [359, 185] on div "Entrega Estimada [DATE] - [DATE]" at bounding box center [358, 183] width 58 height 23
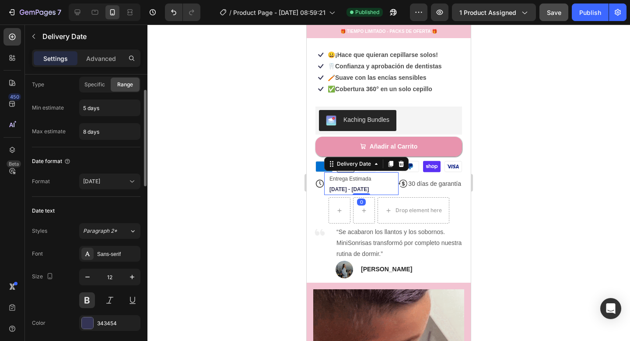
scroll to position [30, 0]
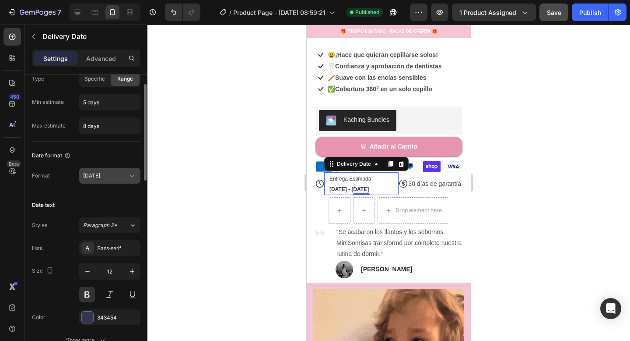
click at [102, 180] on button "[DATE]" at bounding box center [109, 176] width 61 height 16
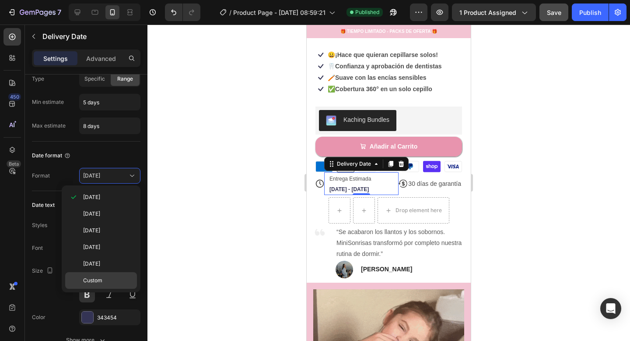
click at [98, 276] on span "Custom" at bounding box center [92, 280] width 19 height 8
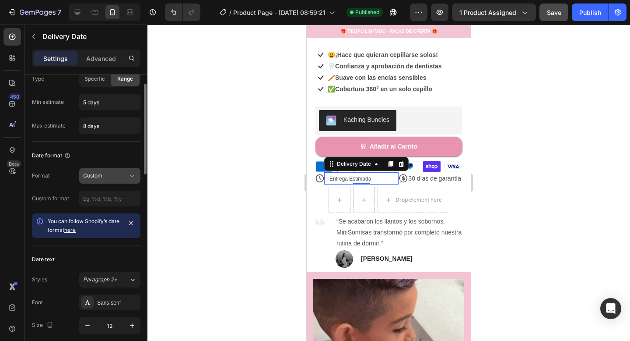
click at [118, 172] on div "Custom" at bounding box center [105, 176] width 45 height 8
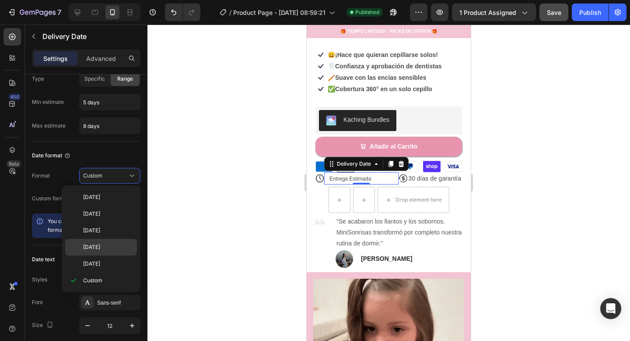
click at [100, 248] on span "[DATE]" at bounding box center [91, 247] width 17 height 8
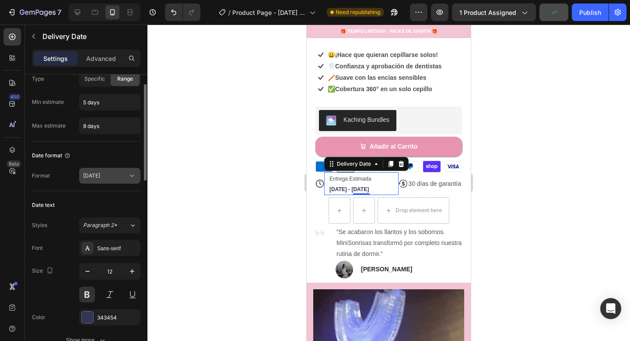
click at [119, 175] on div "[DATE]" at bounding box center [105, 176] width 45 height 8
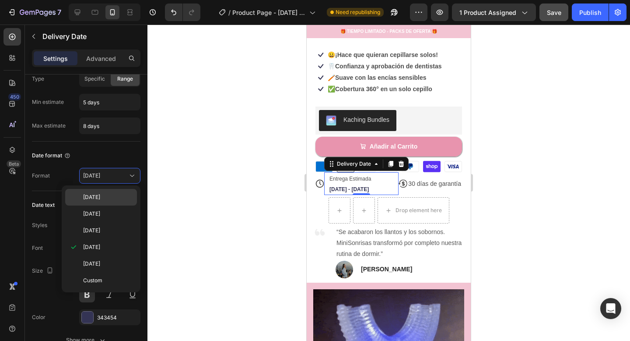
click at [113, 198] on p "[DATE]" at bounding box center [108, 197] width 50 height 8
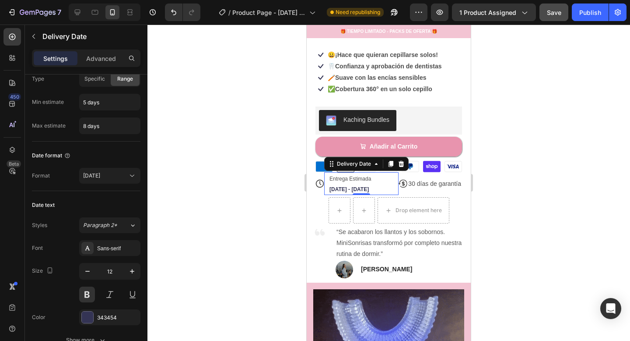
click at [218, 169] on div at bounding box center [389, 183] width 483 height 316
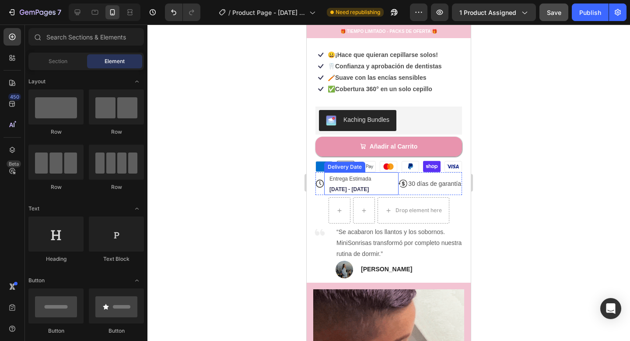
click at [341, 186] on span "[DATE] - [DATE]" at bounding box center [349, 189] width 39 height 6
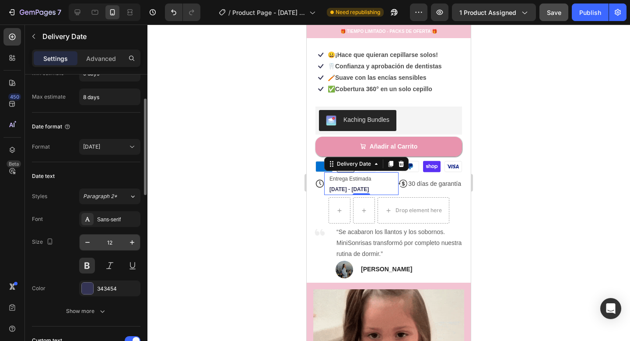
scroll to position [58, 0]
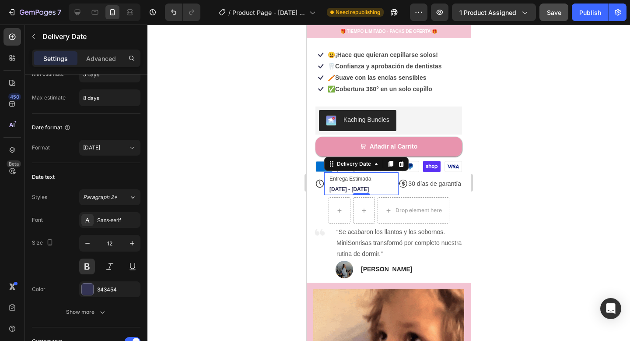
click at [555, 201] on div at bounding box center [389, 183] width 483 height 316
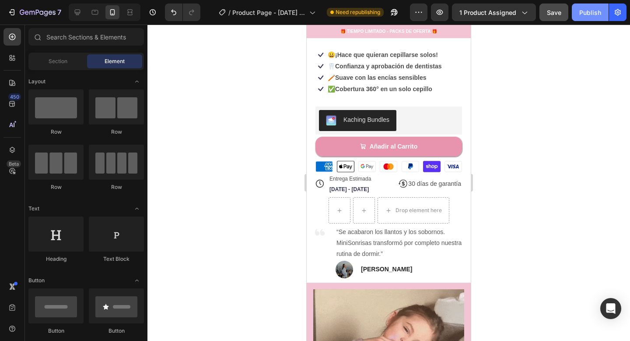
click at [594, 17] on button "Publish" at bounding box center [590, 13] width 37 height 18
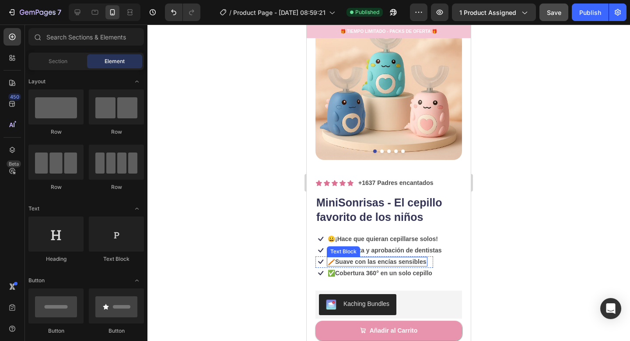
scroll to position [0, 0]
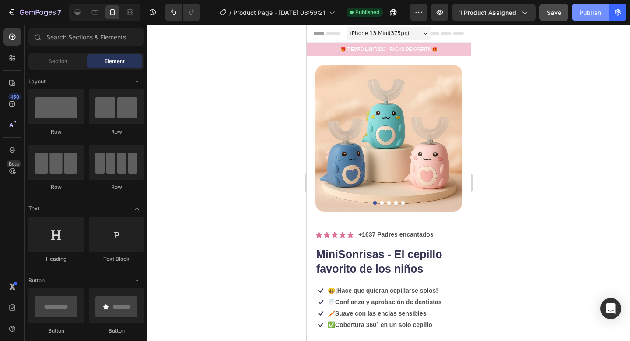
click at [595, 11] on div "Publish" at bounding box center [591, 12] width 22 height 9
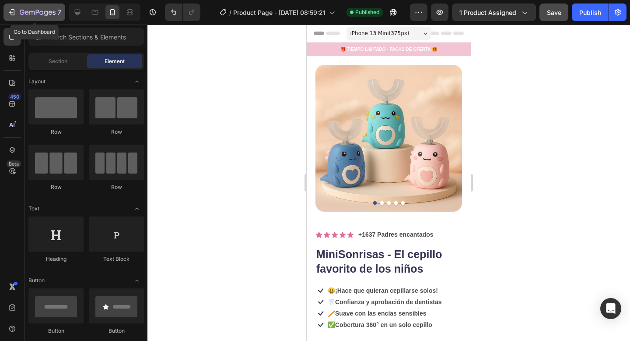
click at [6, 15] on button "7" at bounding box center [35, 13] width 62 height 18
